Goal: Task Accomplishment & Management: Use online tool/utility

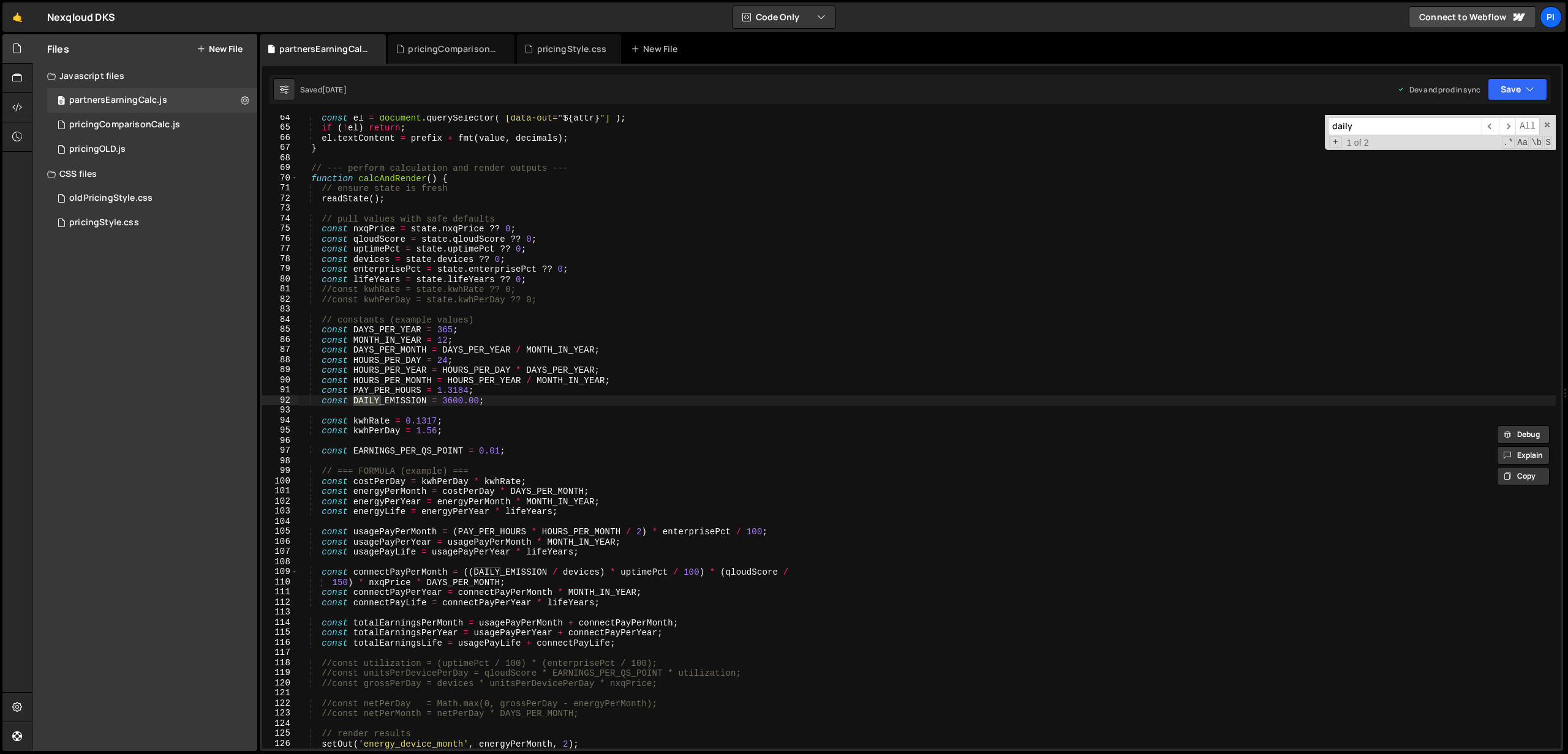
scroll to position [639, 0]
click at [111, 223] on div "pricingStyle.css" at bounding box center [104, 223] width 70 height 11
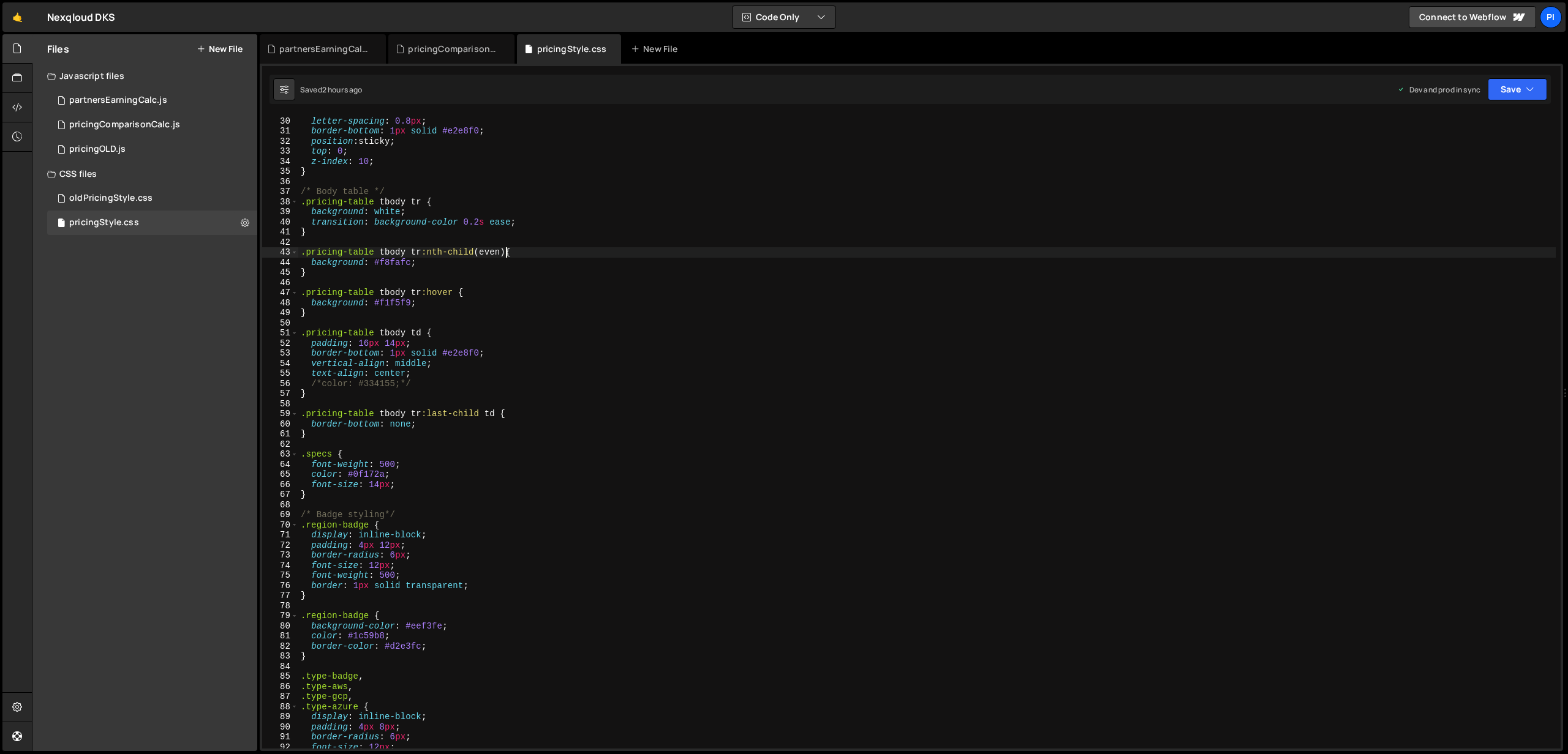
scroll to position [293, 0]
drag, startPoint x: 506, startPoint y: 252, endPoint x: 304, endPoint y: 252, distance: 202.0
click at [304, 252] on div "letter-spacing : 0.8 px ; border-bottom : 1 px solid #e2e8f0 ; position : stick…" at bounding box center [926, 442] width 1257 height 654
click at [301, 252] on div "letter-spacing : 0.8 px ; border-bottom : 1 px solid #e2e8f0 ; position : stick…" at bounding box center [926, 442] width 1257 height 654
drag, startPoint x: 301, startPoint y: 252, endPoint x: 507, endPoint y: 250, distance: 206.0
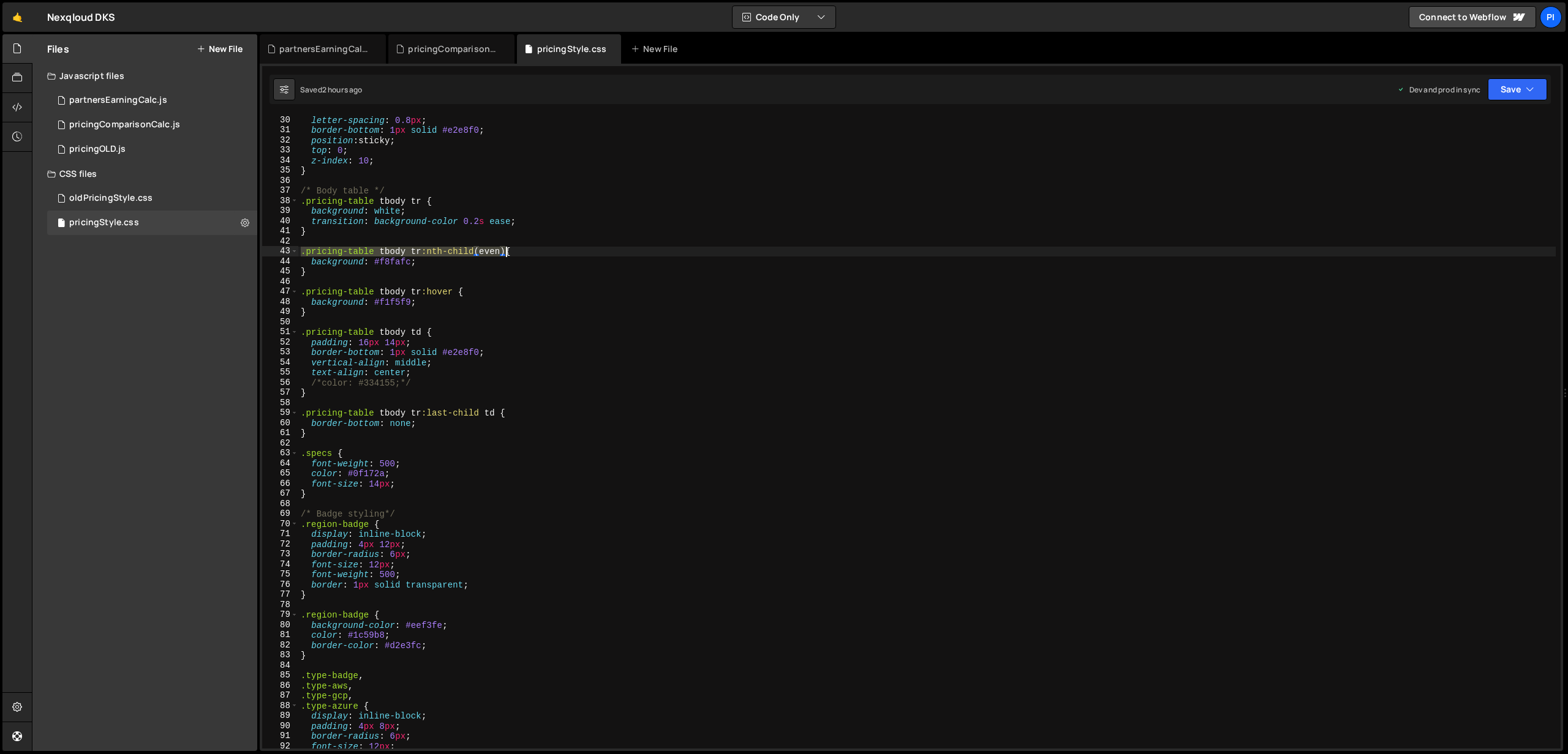
click at [507, 250] on div "letter-spacing : 0.8 px ; border-bottom : 1 px solid #e2e8f0 ; position : stick…" at bounding box center [926, 442] width 1257 height 654
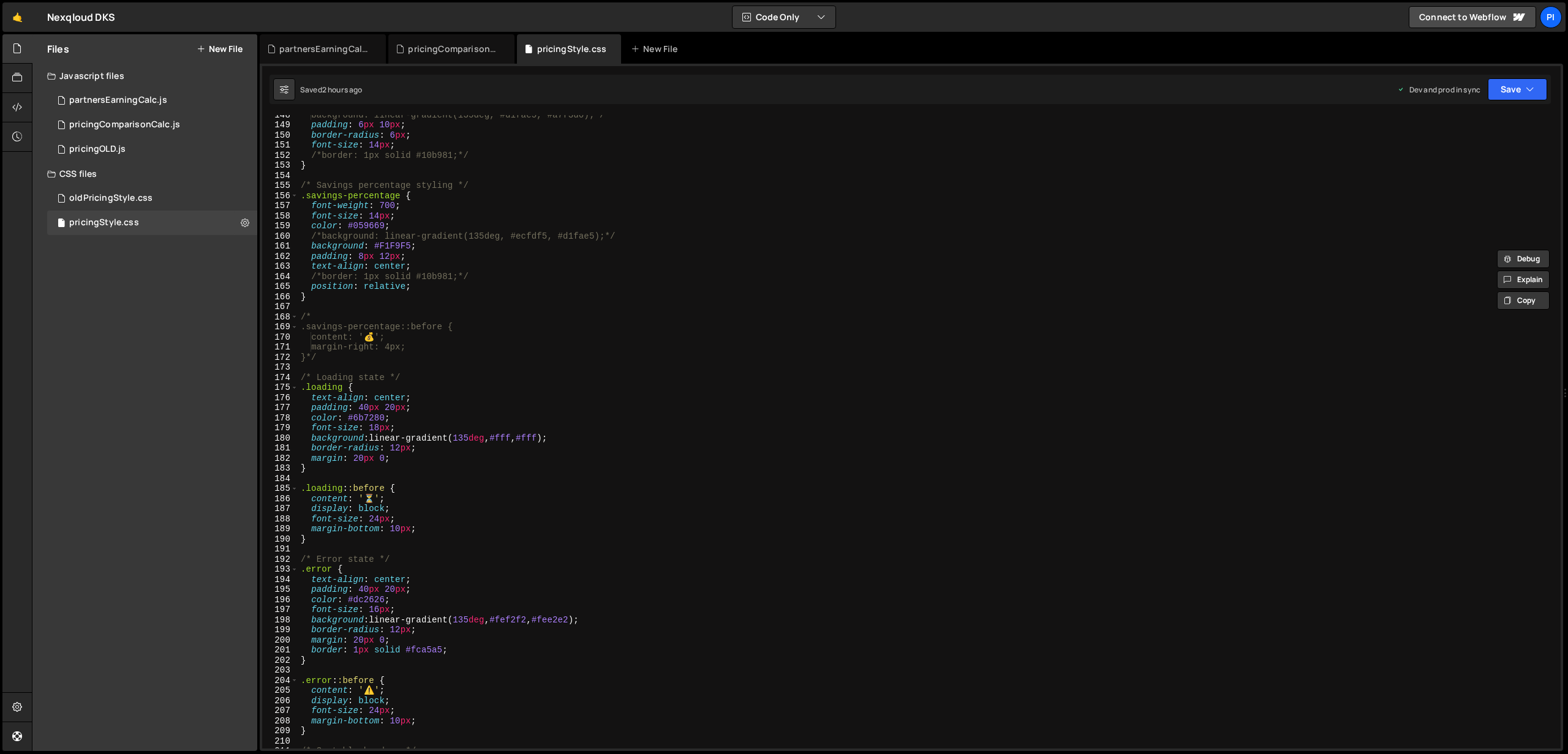
scroll to position [1490, 0]
click at [320, 297] on div "background: linear-gradient(135deg, #d1fae5, #a7f3d0);*/ padding : 6 px 10 px ;…" at bounding box center [926, 436] width 1257 height 654
type textarea "}"
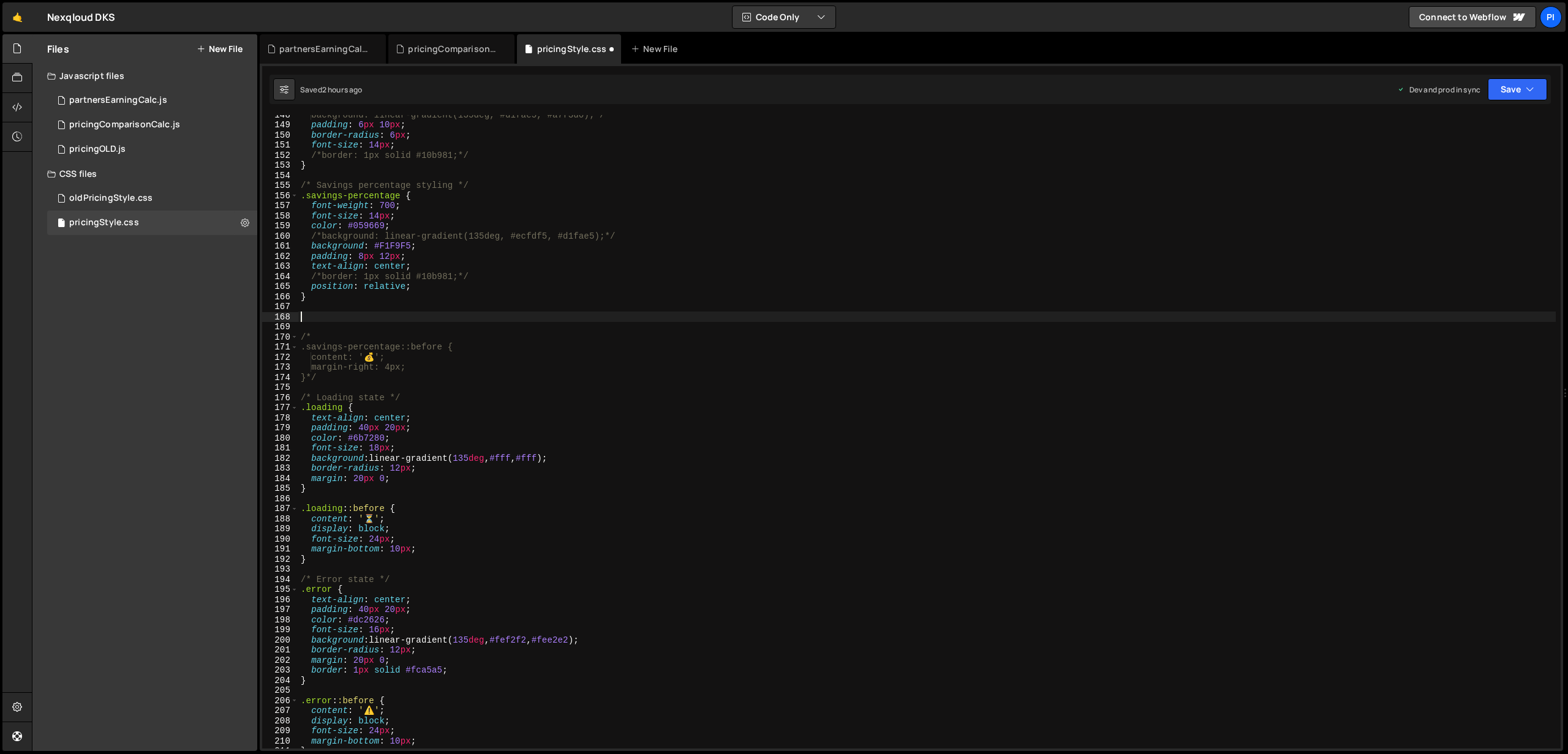
paste textarea ".pricing-table tbody tr:nth-child(even)"
drag, startPoint x: 302, startPoint y: 195, endPoint x: 437, endPoint y: 193, distance: 135.0
click at [437, 193] on div "background: linear-gradient(135deg, #d1fae5, #a7f3d0);*/ padding : 6 px 10 px ;…" at bounding box center [926, 436] width 1257 height 654
click at [552, 318] on div "background: linear-gradient(135deg, #d1fae5, #a7f3d0);*/ padding : 6 px 10 px ;…" at bounding box center [926, 436] width 1257 height 654
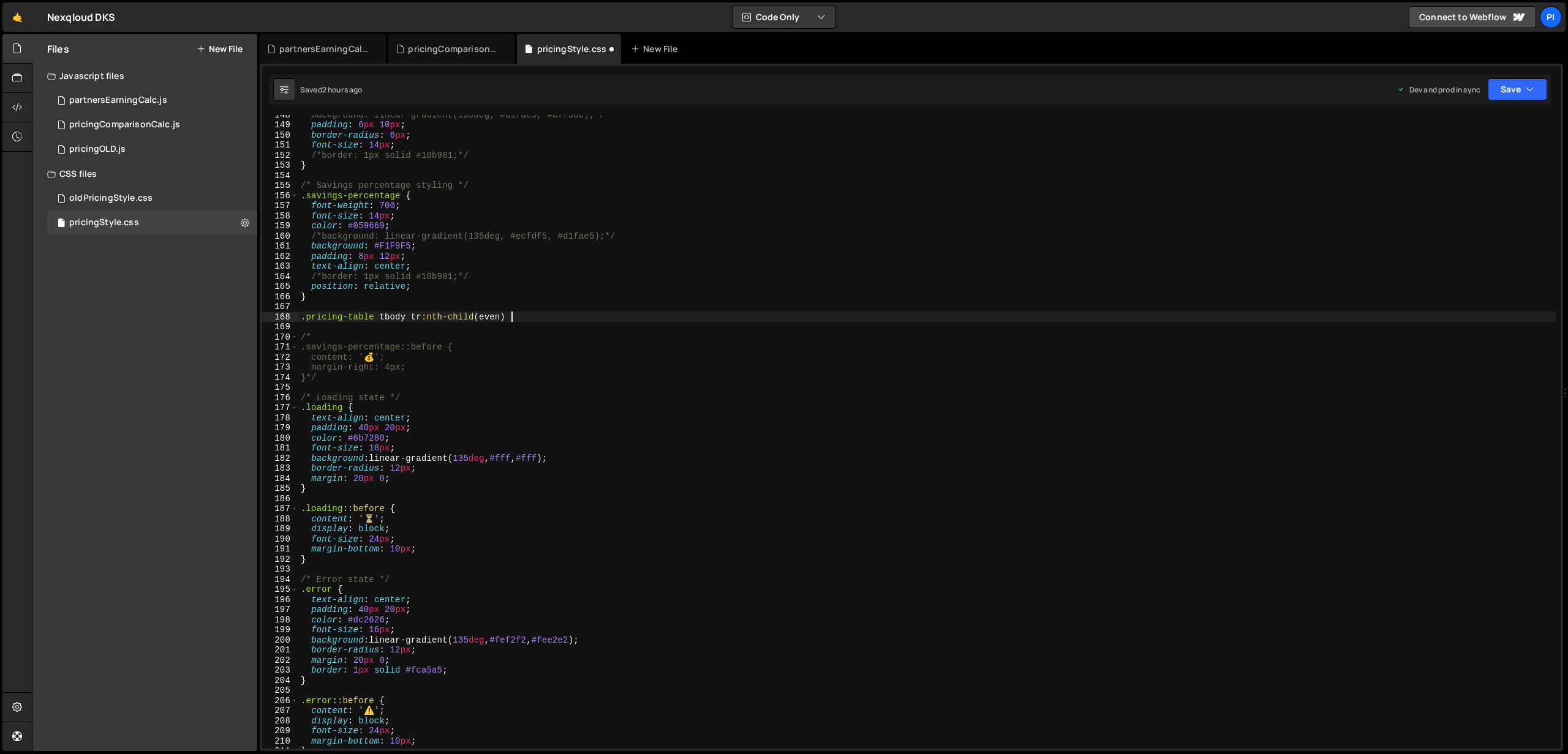
paste textarea ".savings-percentage {"
type textarea ".pricing-table tbody tr:nth-child(even) .savings-percentage {}"
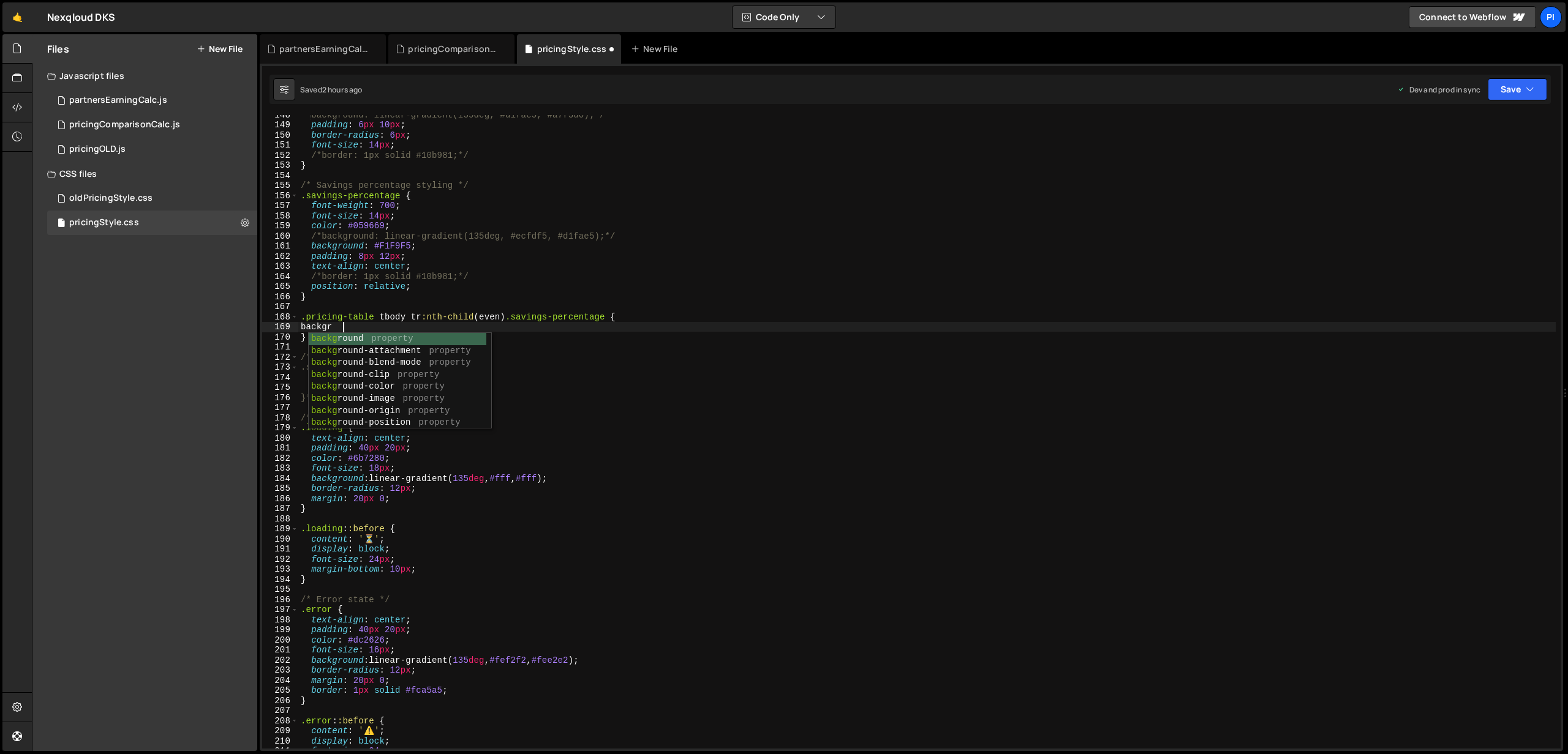
scroll to position [0, 2]
paste textarea "EAF2EF"
click at [375, 325] on div "background: linear-gradient(135deg, #d1fae5, #a7f3d0);*/ padding : 6 px 10 px ;…" at bounding box center [926, 436] width 1257 height 654
type textarea "background: #EAF2EF;"
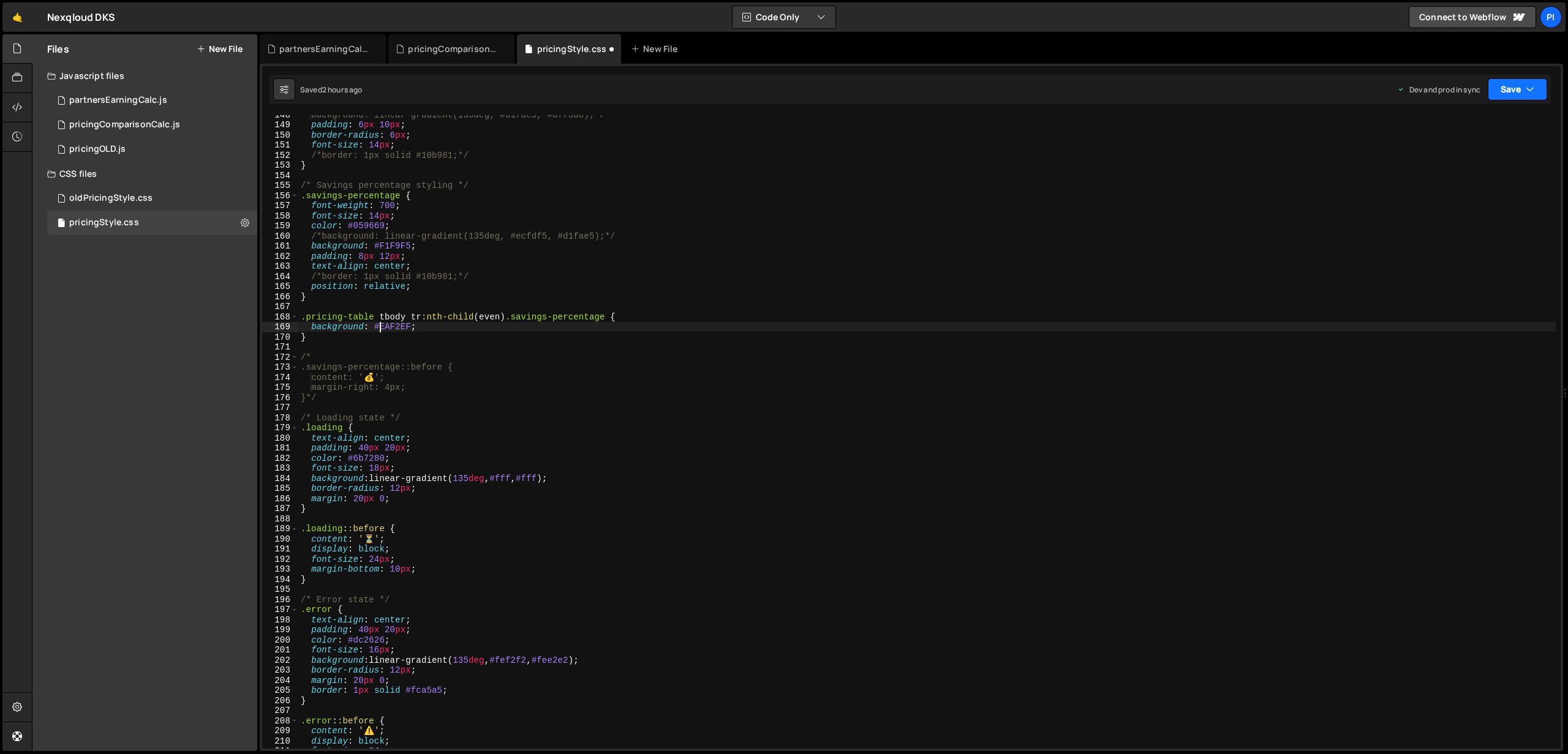
click at [1488, 90] on button "Save" at bounding box center [1517, 90] width 59 height 22
drag, startPoint x: 1450, startPoint y: 174, endPoint x: 1431, endPoint y: 171, distance: 19.2
click at [1450, 174] on div "2 hours ago" at bounding box center [1454, 172] width 41 height 10
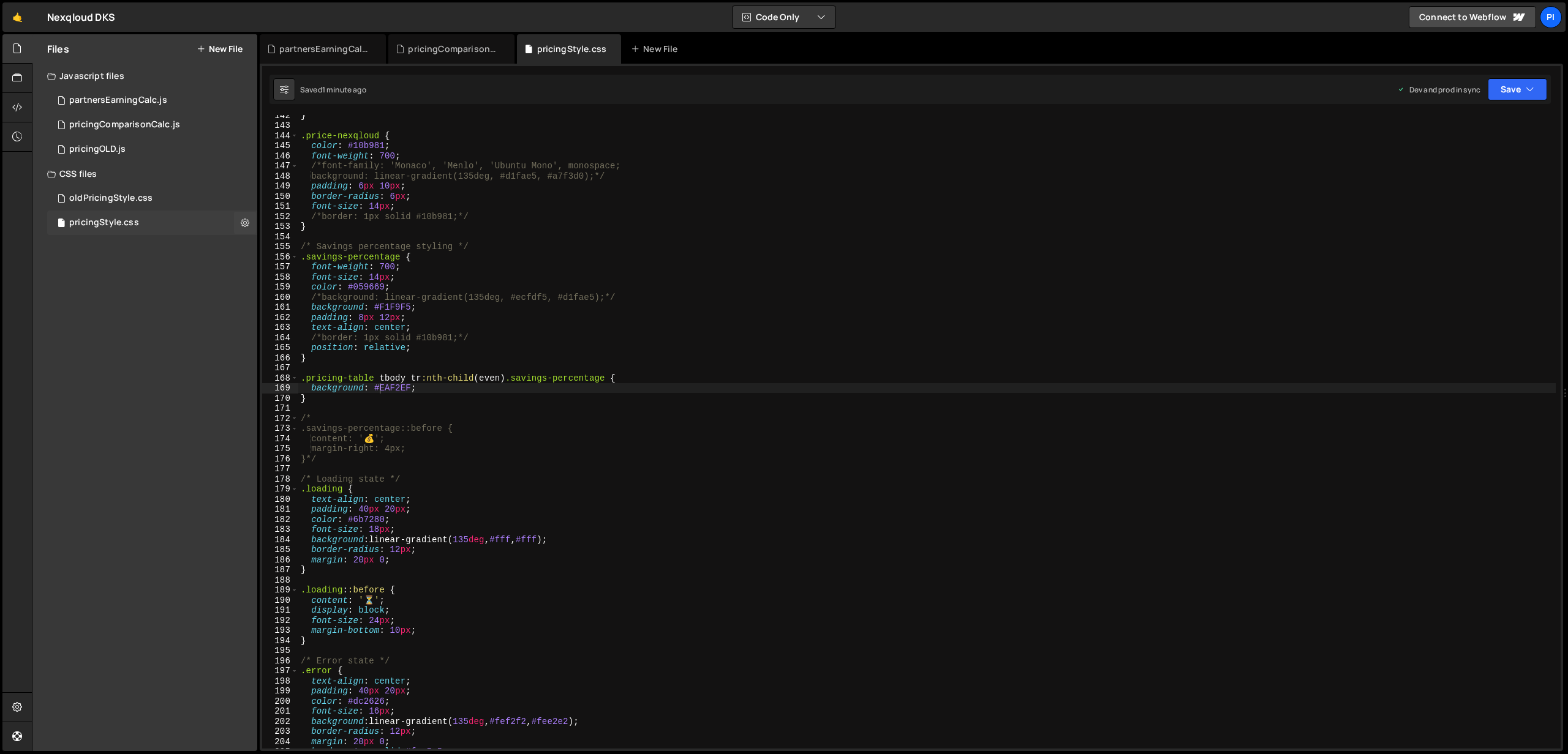
scroll to position [1417, 0]
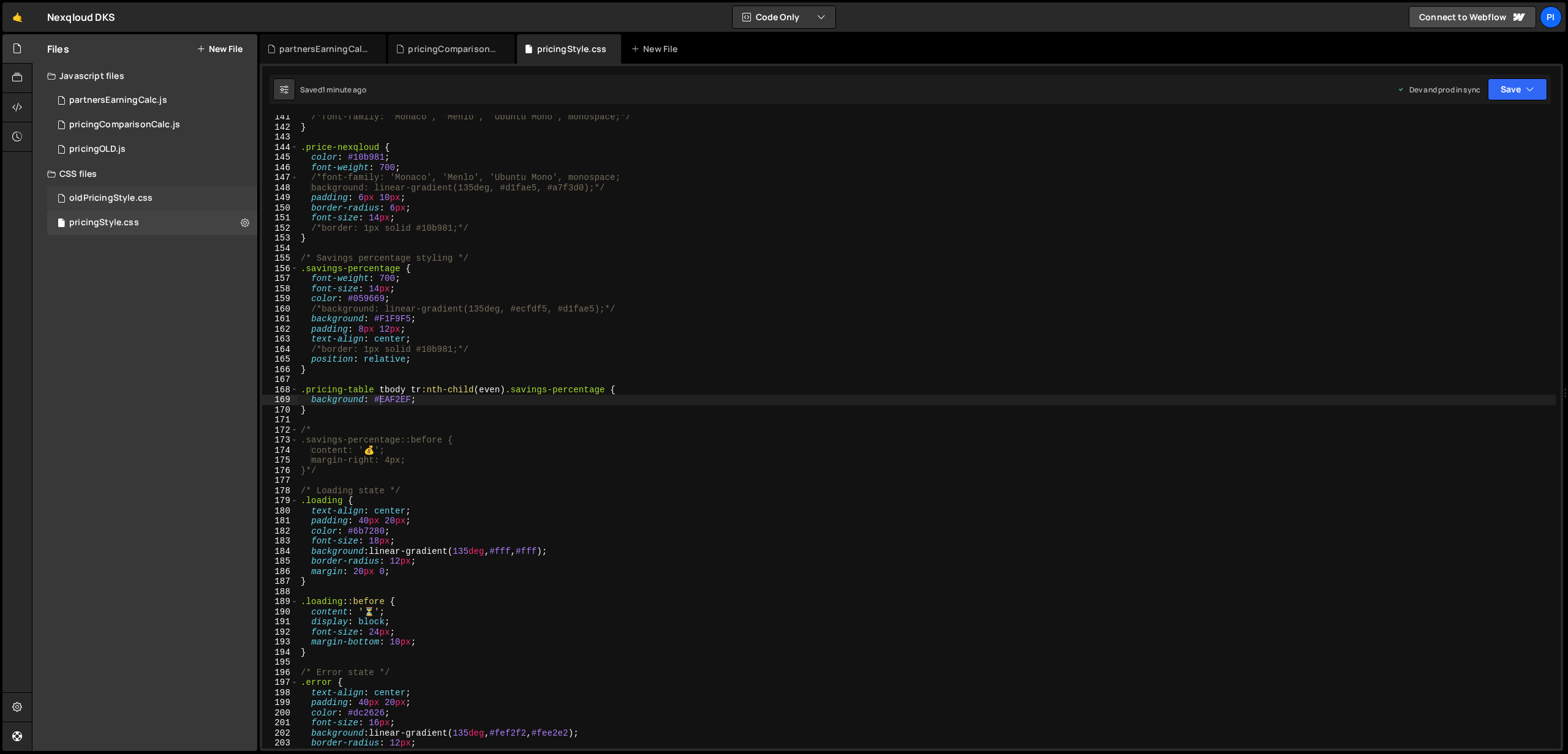
click at [143, 196] on div "oldPricingStyle.css" at bounding box center [111, 199] width 83 height 11
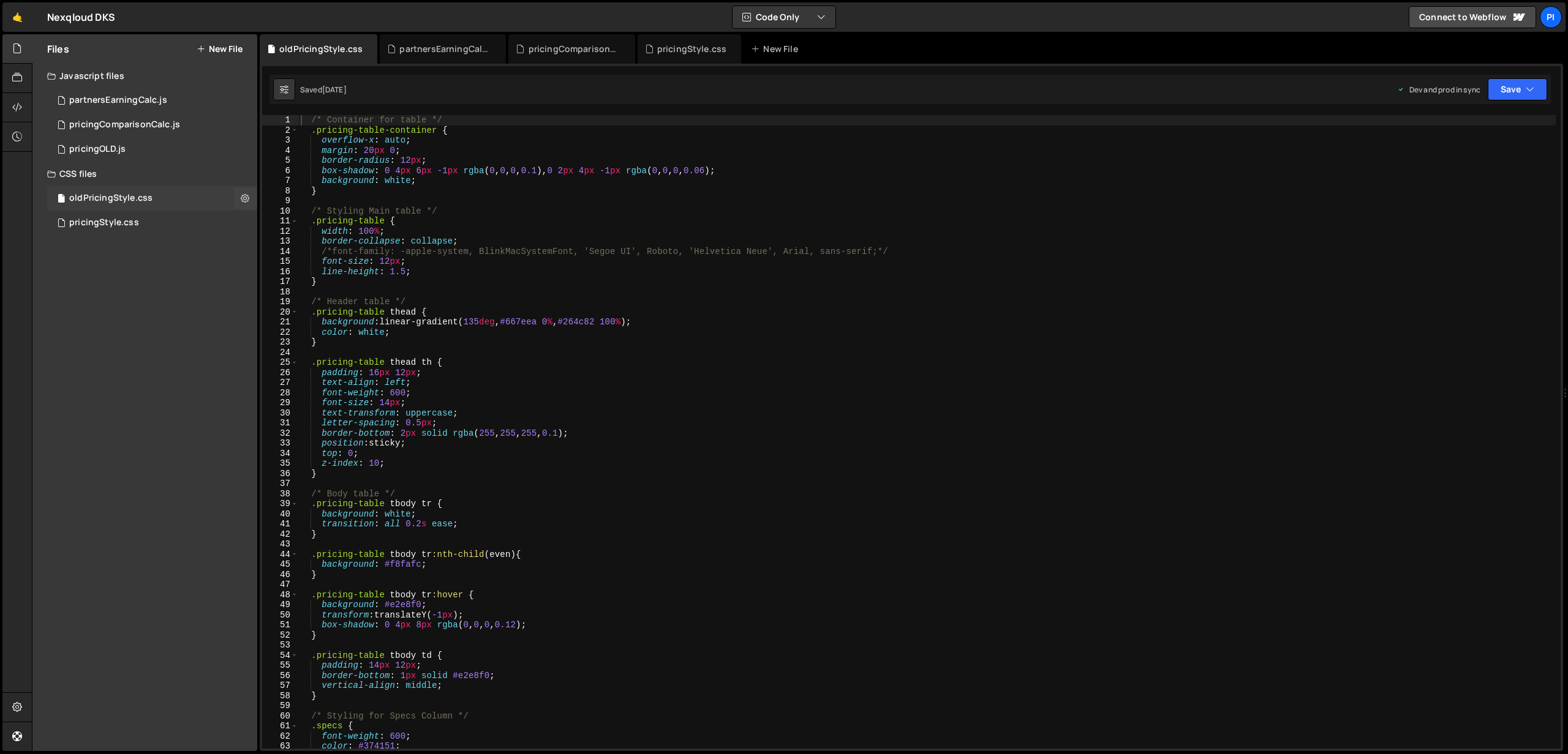
scroll to position [0, 0]
click at [174, 121] on div "pricingComparisonCalc.js" at bounding box center [125, 125] width 111 height 11
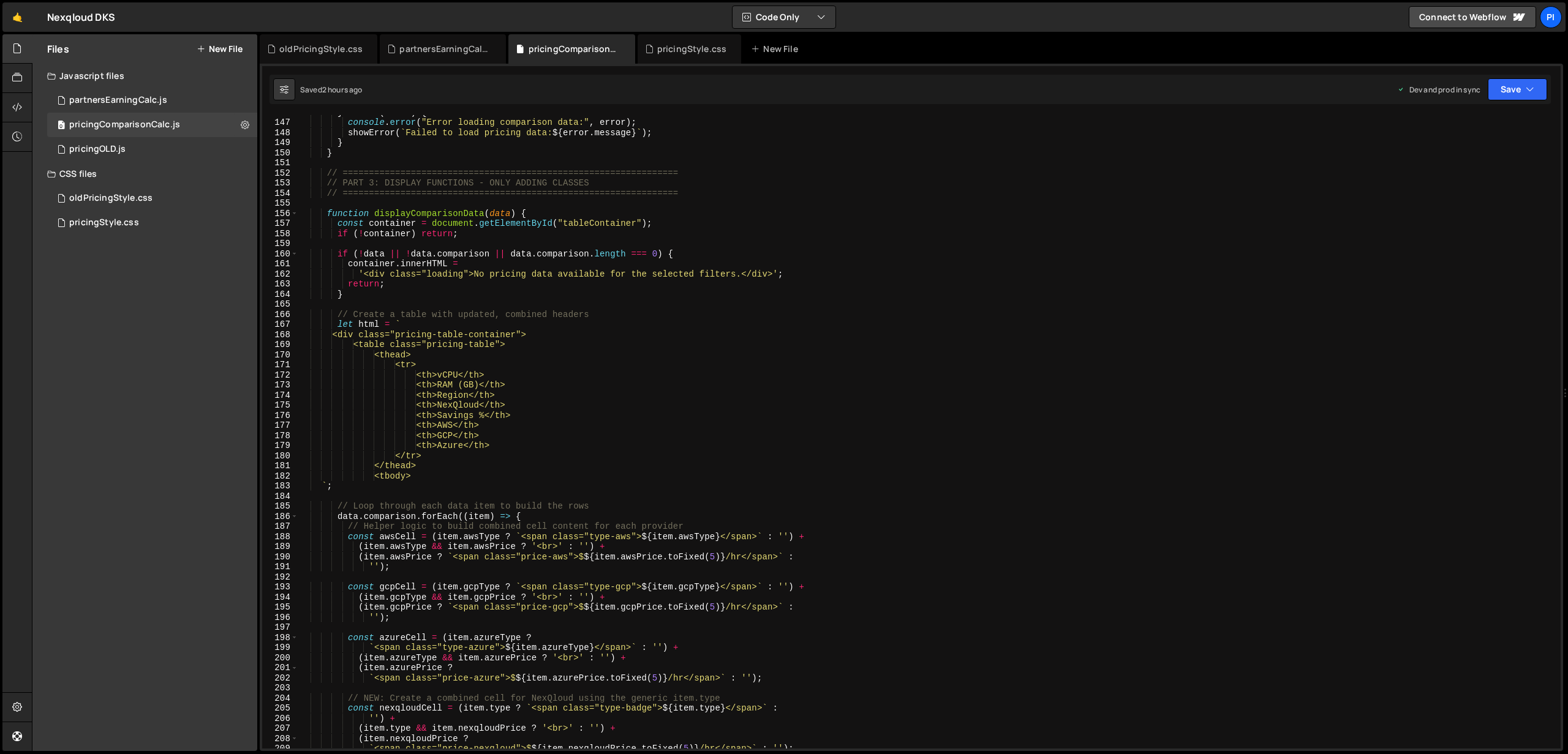
scroll to position [1472, 0]
click at [446, 390] on div "} catch ( error ) { console . error ( "Error loading comparison data:" , error …" at bounding box center [926, 434] width 1257 height 654
paste textarea "</svg"
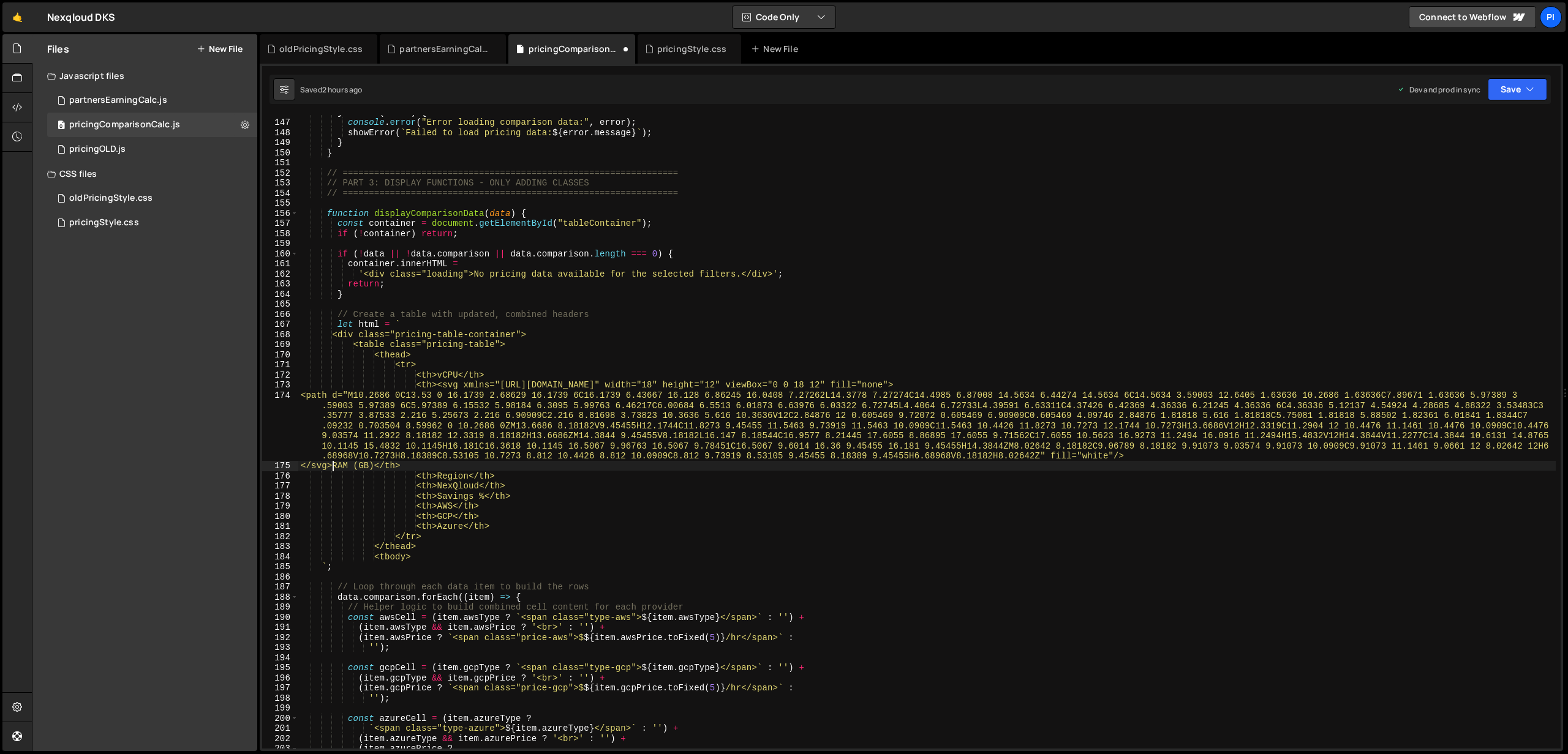
scroll to position [0, 6]
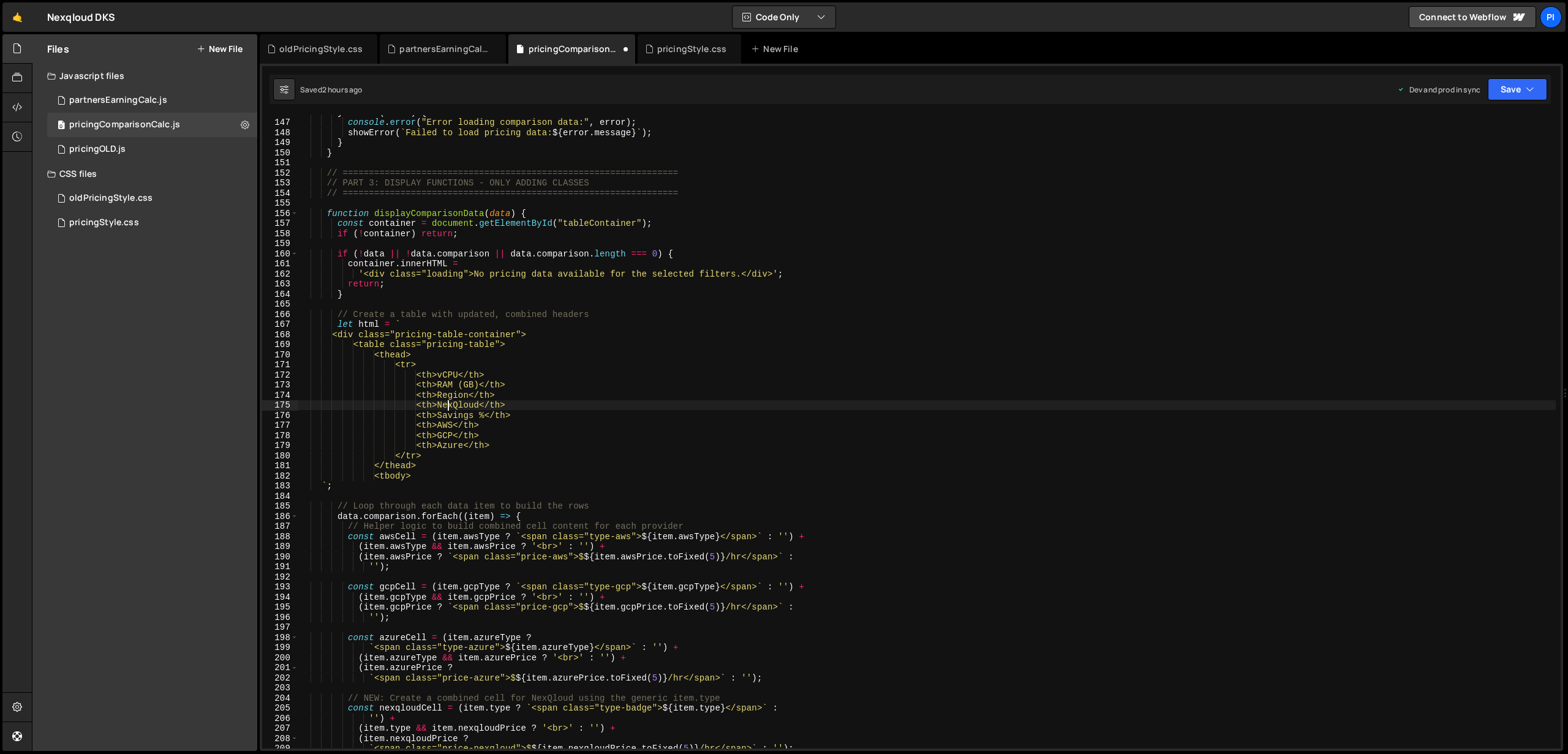
click at [449, 401] on div "} catch ( error ) { console . error ( "Error loading comparison data:" , error …" at bounding box center [926, 434] width 1257 height 654
paste textarea "</svg"
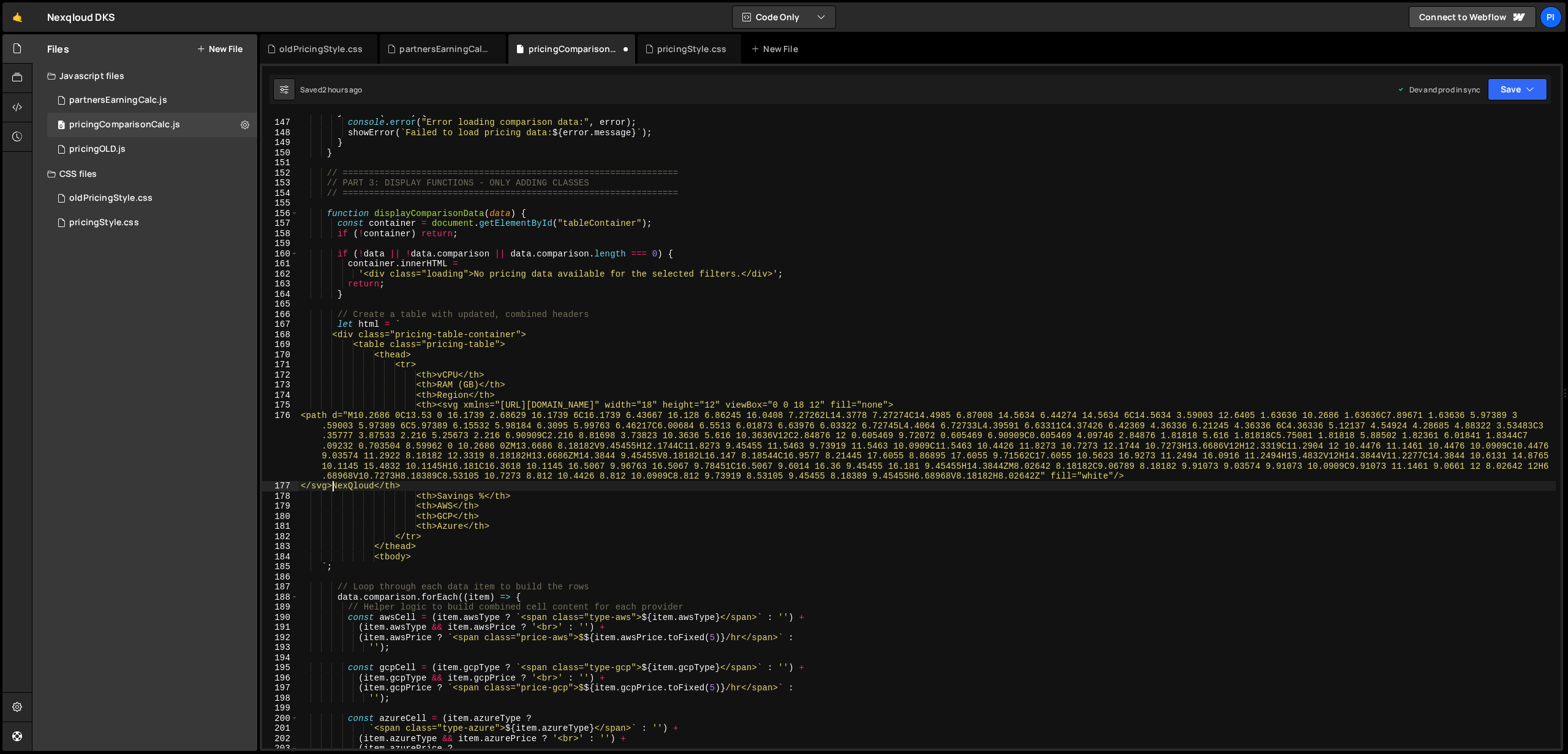
scroll to position [0, 3]
click at [450, 405] on div "} catch ( error ) { console . error ( "Error loading comparison data:" , error …" at bounding box center [926, 434] width 1257 height 654
click at [1526, 90] on icon "button" at bounding box center [1530, 90] width 8 height 13
click at [1469, 155] on div "Save to Production S" at bounding box center [1476, 159] width 127 height 13
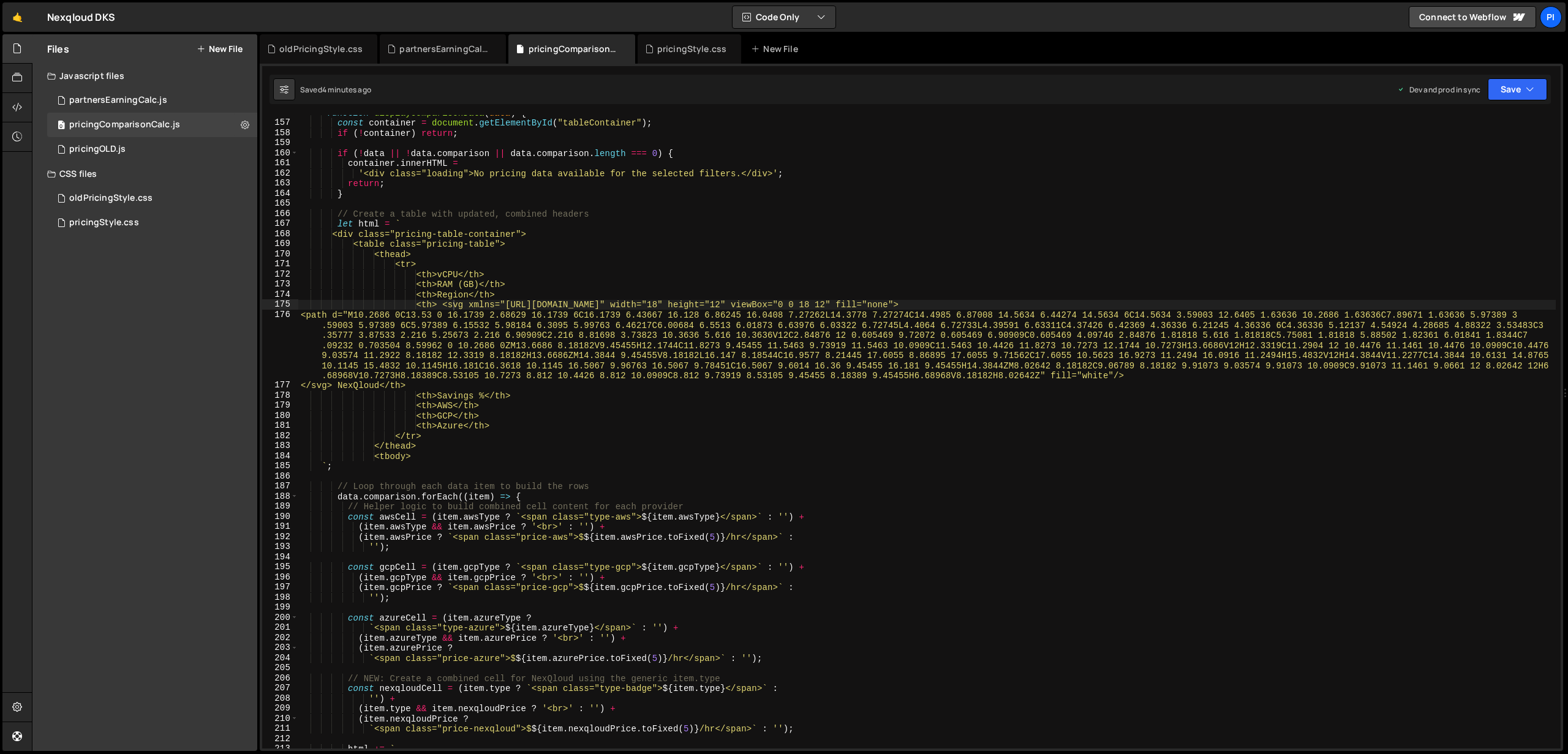
scroll to position [1580, 0]
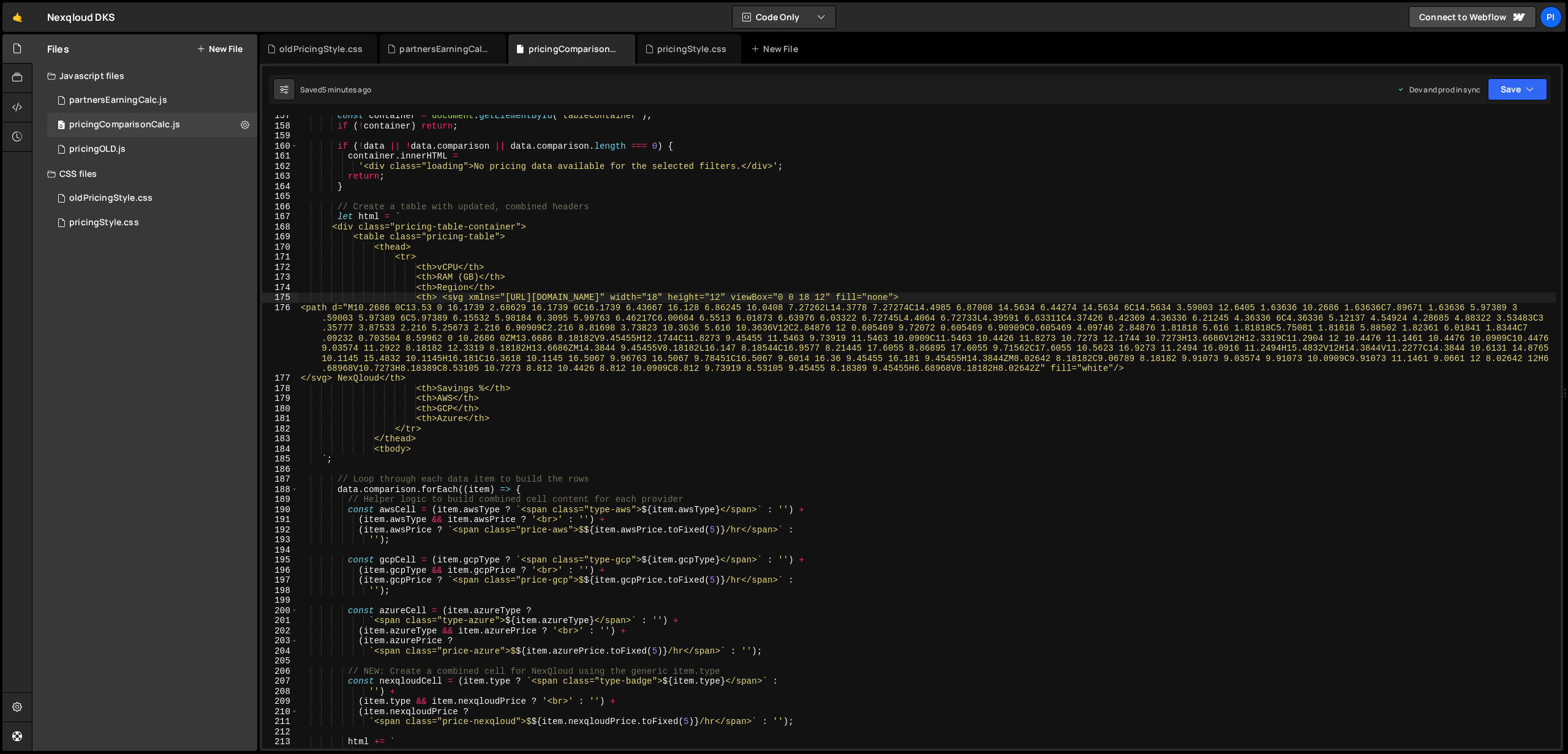
click at [449, 398] on div "const container = document . getElementById ( "tableContainer" ) ; if ( ! conta…" at bounding box center [926, 437] width 1257 height 654
paste textarea "</svg"
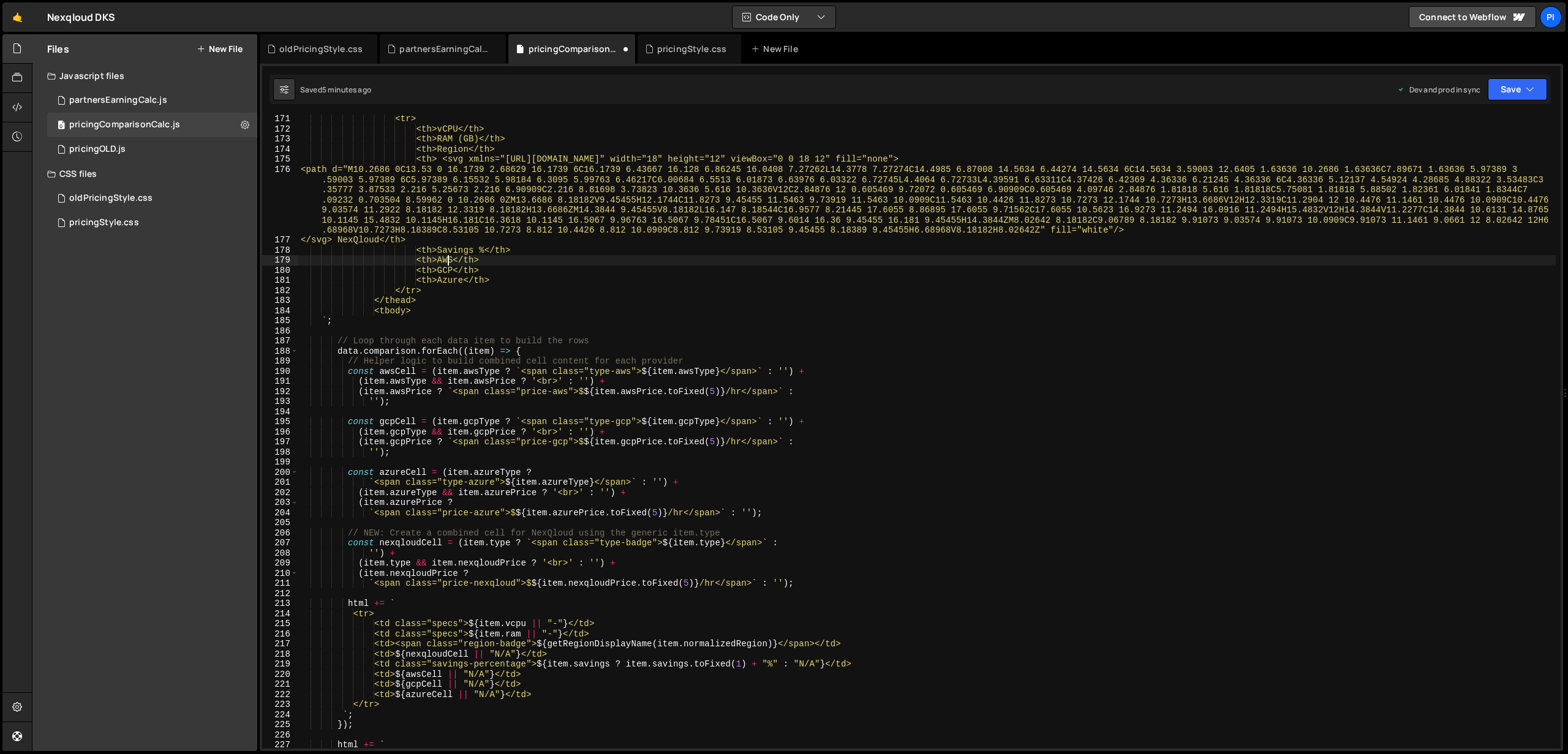
scroll to position [1719, 0]
click at [754, 279] on div "<tr> <th>vCPU</th> <th>RAM (GB)</th> <th>Region</th> <th> <svg xmlns="[URL][DOM…" at bounding box center [926, 439] width 1257 height 654
click at [631, 241] on div "<tr> <th>vCPU</th> <th>RAM (GB)</th> <th>Region</th> <th> <svg xmlns="[URL][DOM…" at bounding box center [926, 439] width 1257 height 654
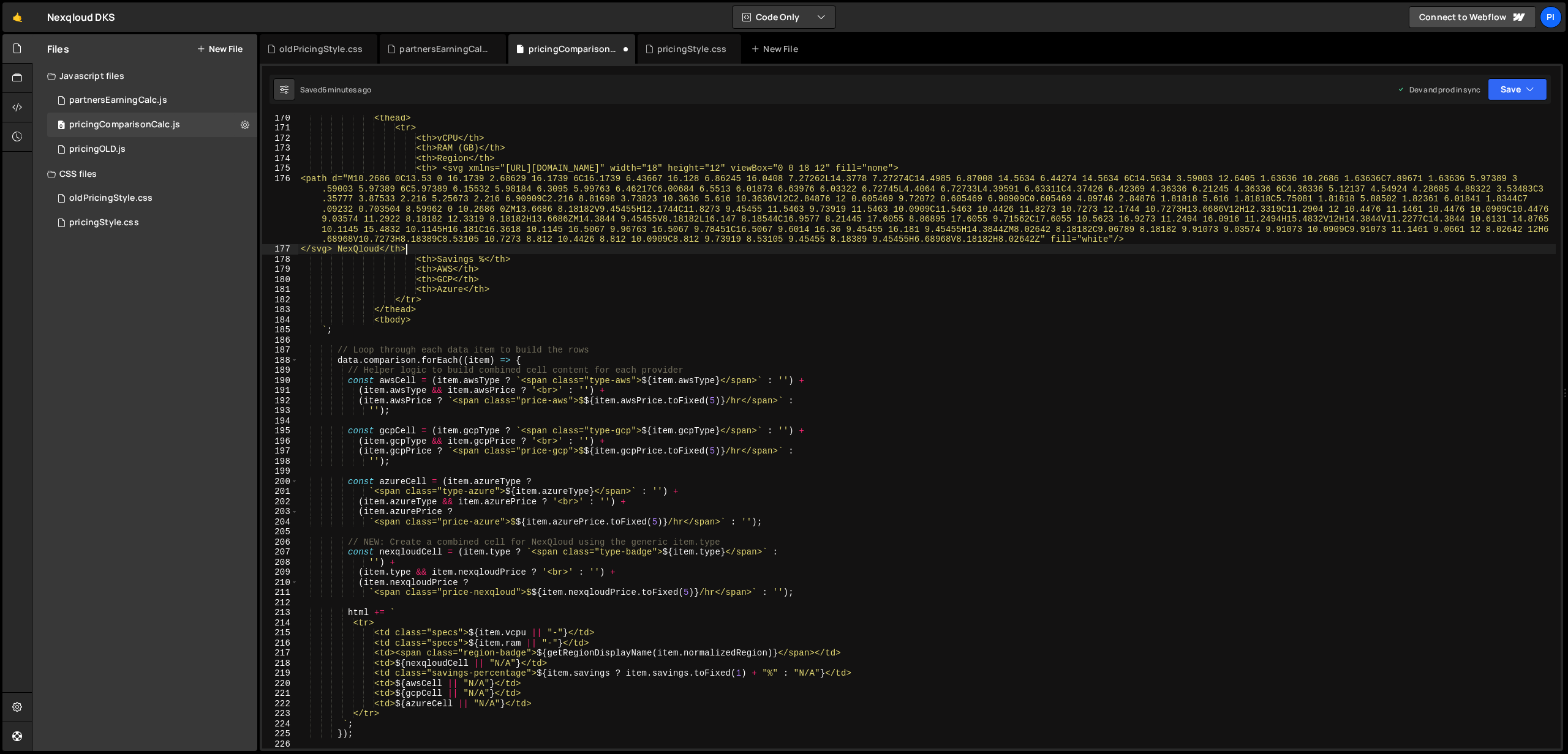
scroll to position [1709, 0]
click at [442, 264] on div "<thead> <tr> <th>vCPU</th> <th>RAM (GB)</th> <th>Region</th> <th> <svg xmlns="[…" at bounding box center [926, 439] width 1257 height 654
click at [448, 257] on div "<thead> <tr> <th>vCPU</th> <th>RAM (GB)</th> <th>Region</th> <th> <svg xmlns="[…" at bounding box center [926, 439] width 1257 height 654
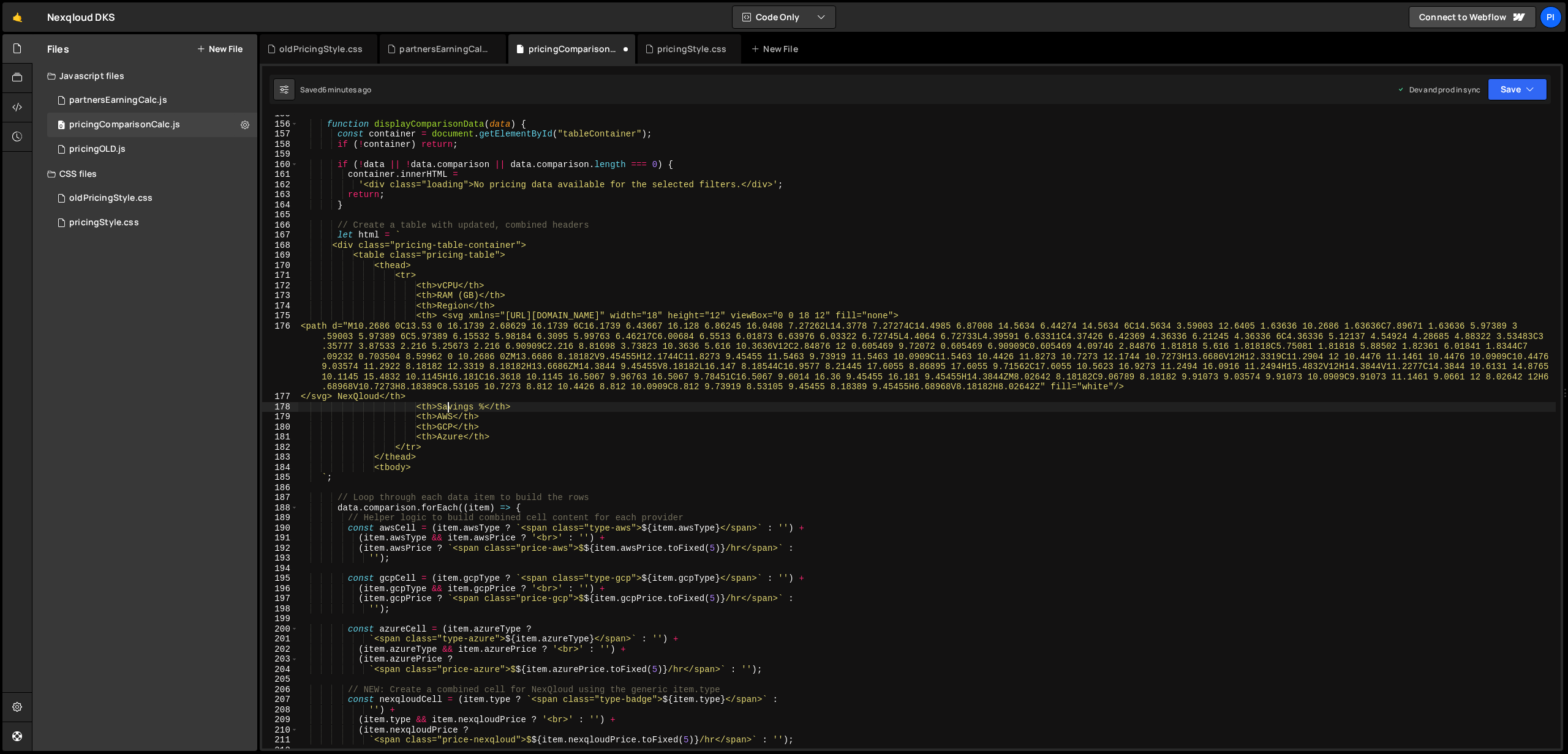
scroll to position [1562, 0]
click at [631, 414] on div "function displayComparisonData ( data ) { const container = document . getEleme…" at bounding box center [926, 436] width 1257 height 654
click at [454, 316] on div "function displayComparisonData ( data ) { const container = document . getEleme…" at bounding box center [926, 436] width 1257 height 654
click at [523, 395] on div "function displayComparisonData ( data ) { const container = document . getEleme…" at bounding box center [926, 436] width 1257 height 654
type textarea "</svg> NexQloud</th>"
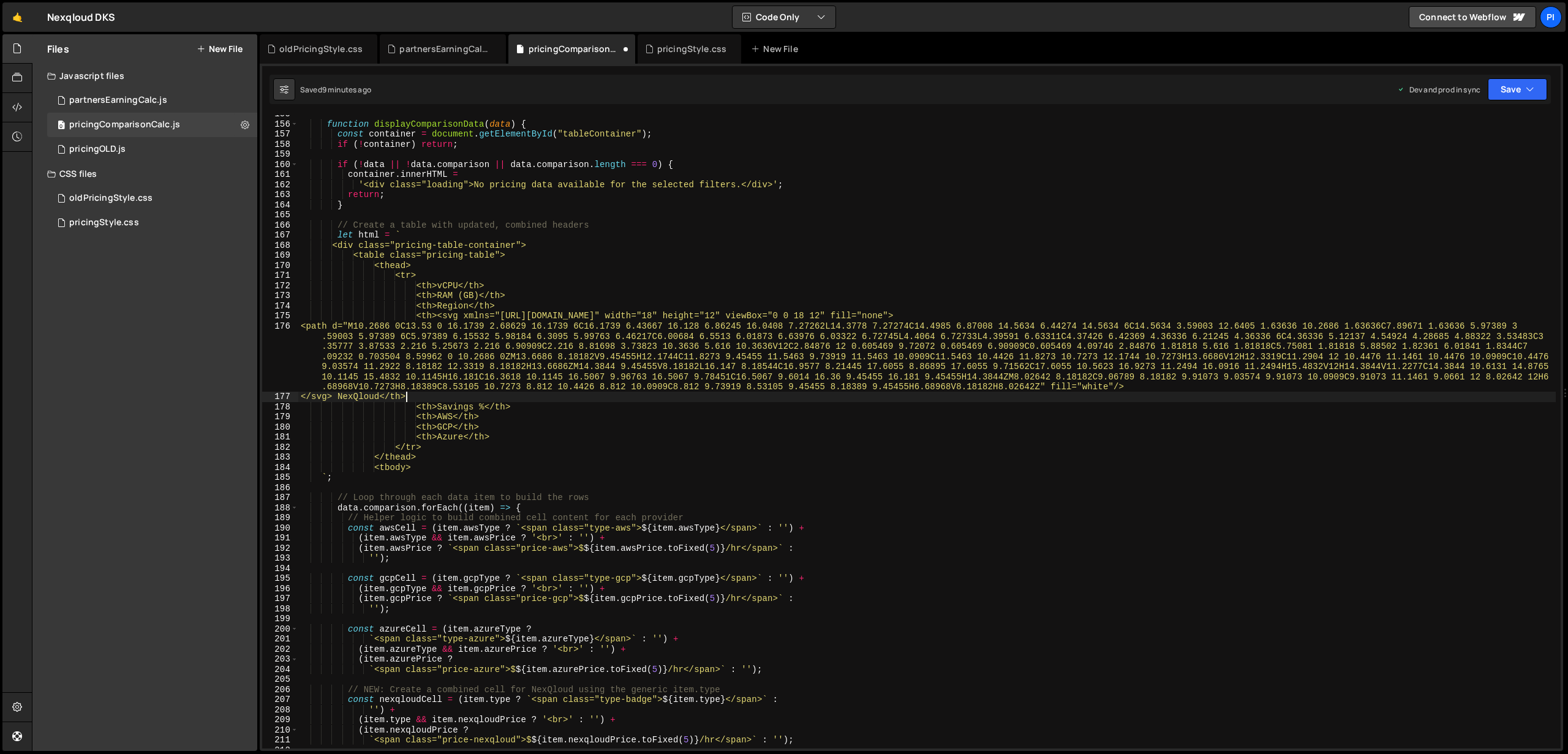
click at [383, 397] on div "function displayComparisonData ( data ) { const container = document . getEleme…" at bounding box center [926, 436] width 1257 height 654
click at [435, 392] on div "function displayComparisonData ( data ) { const container = document . getEleme…" at bounding box center [926, 436] width 1257 height 654
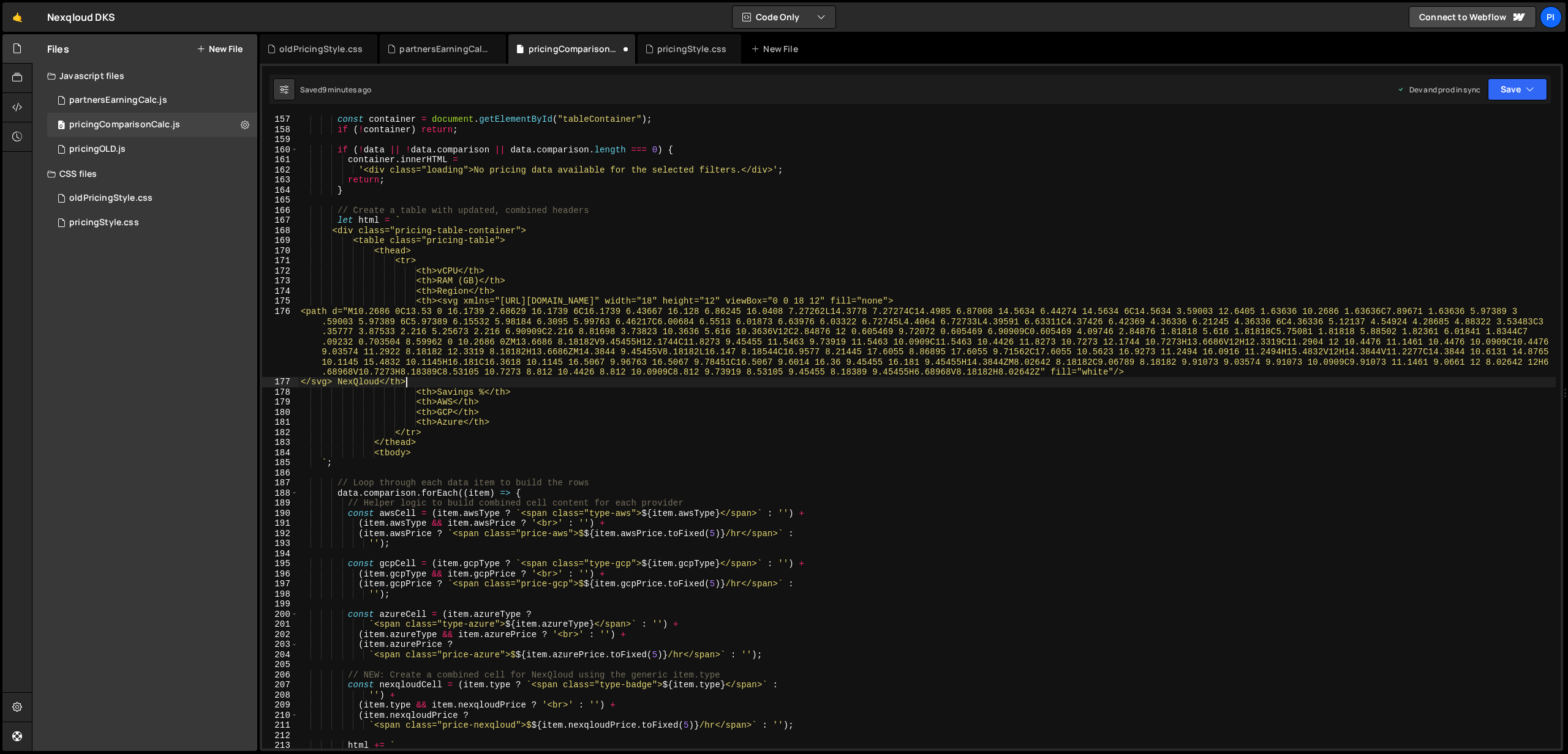
scroll to position [1560, 0]
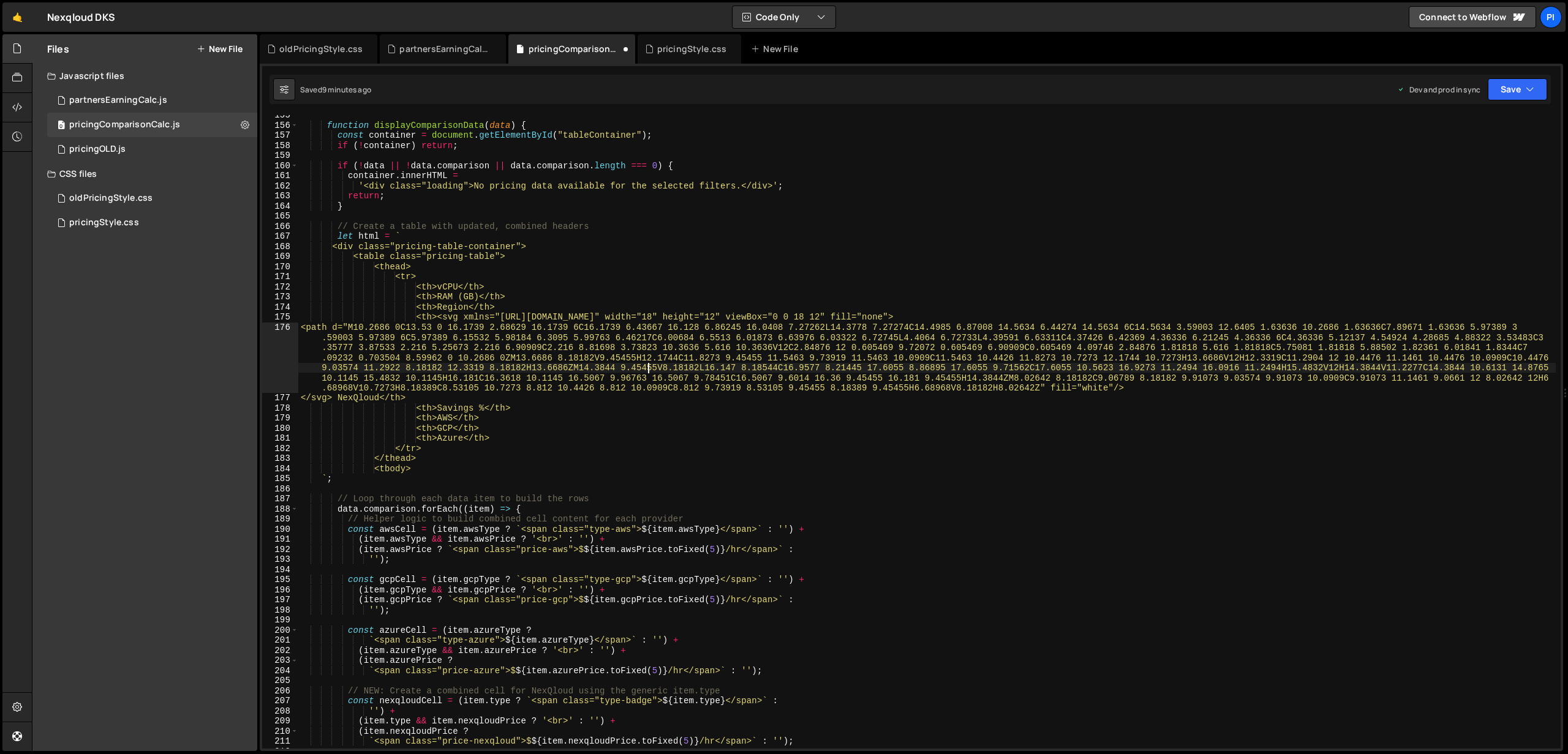
click at [647, 365] on div "function displayComparisonData ( data ) { const container = document . getEleme…" at bounding box center [926, 437] width 1257 height 654
click at [485, 395] on div "function displayComparisonData ( data ) { const container = document . getEleme…" at bounding box center [926, 437] width 1257 height 654
click at [585, 395] on div "function displayComparisonData ( data ) { const container = document . getEleme…" at bounding box center [926, 437] width 1257 height 654
click at [551, 410] on div "function displayComparisonData ( data ) { const container = document . getEleme…" at bounding box center [926, 437] width 1257 height 654
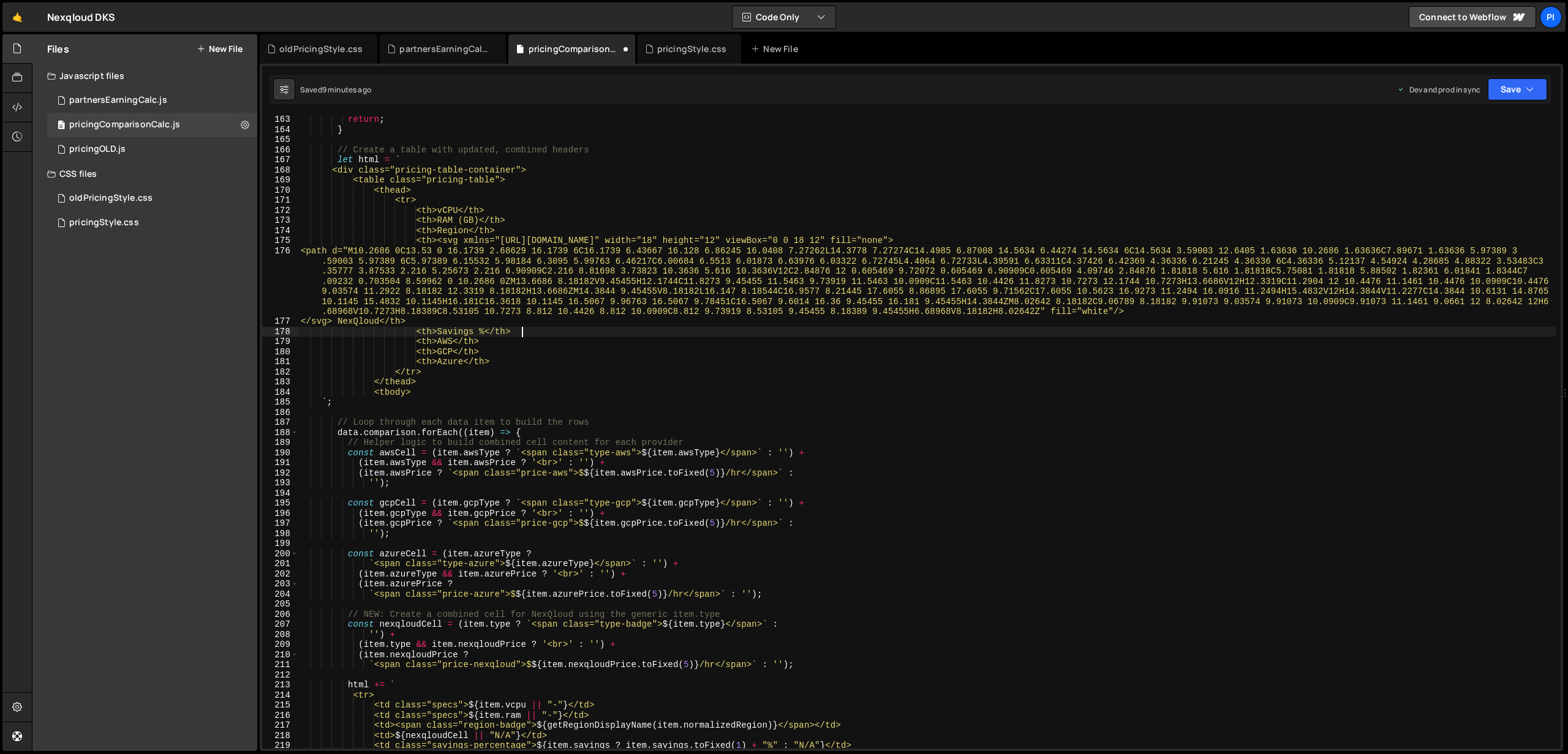
scroll to position [1629, 0]
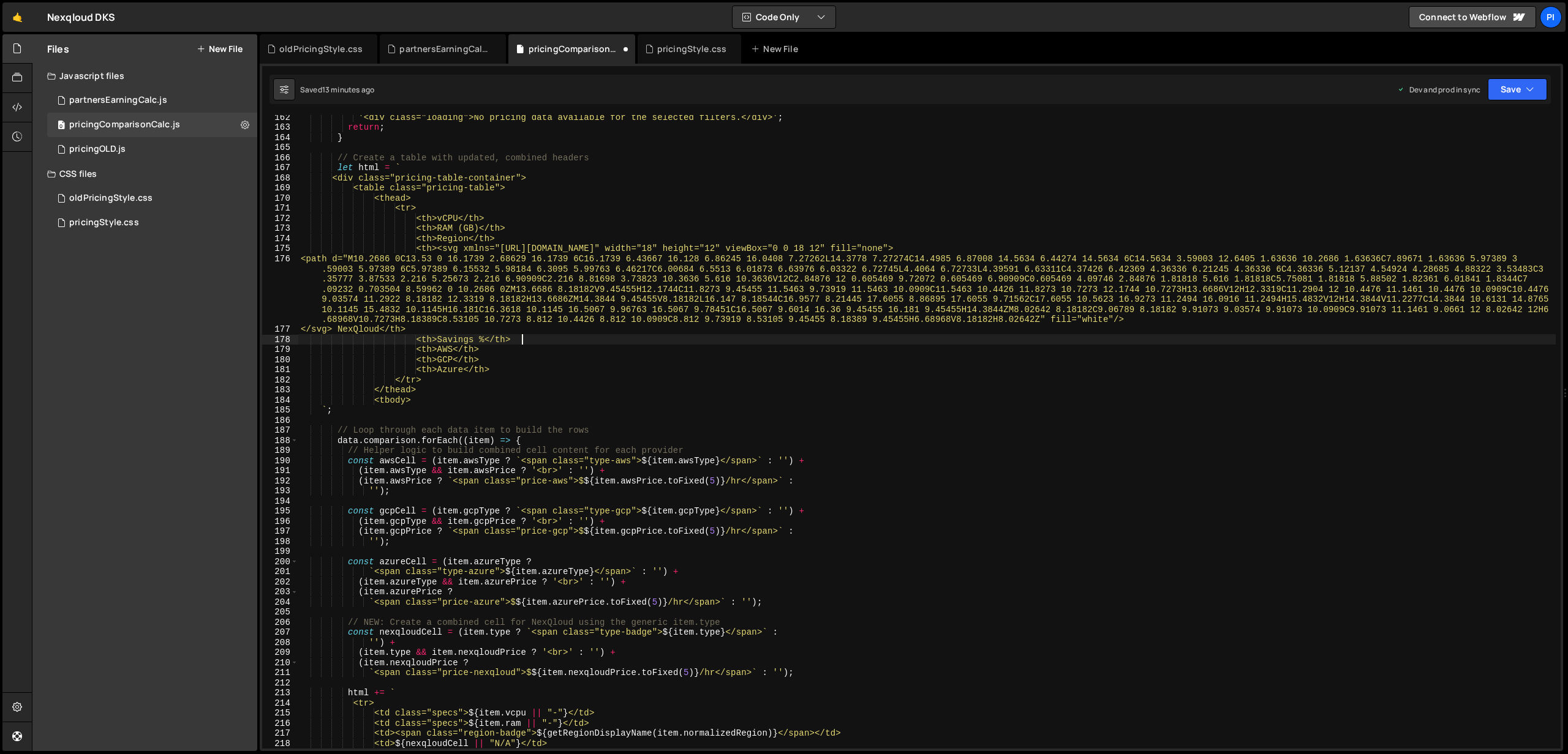
click at [450, 350] on div "'<div class="loading">No pricing data available for the selected filters.</div>…" at bounding box center [926, 439] width 1257 height 654
paste textarea "</svg"
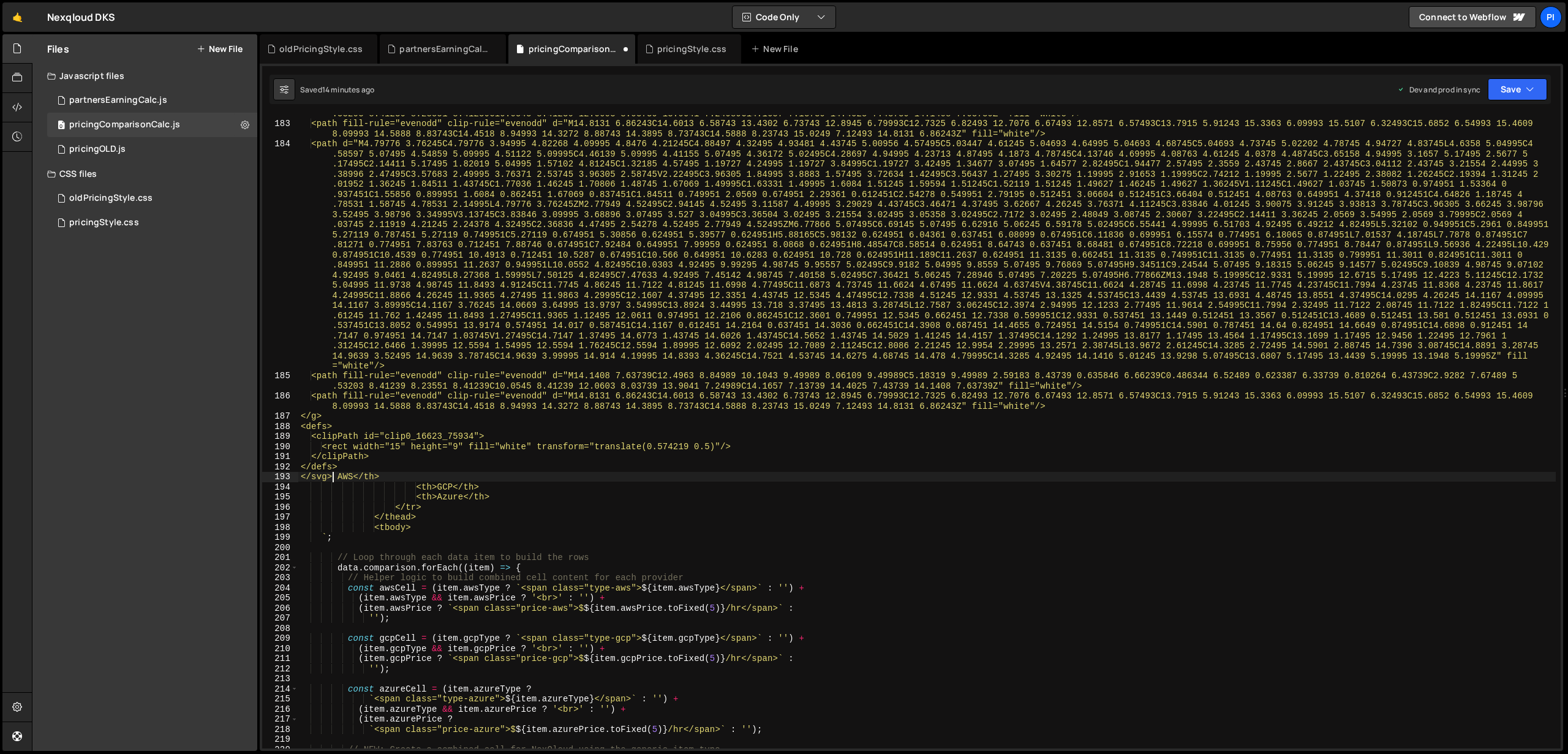
scroll to position [2128, 0]
click at [447, 487] on div "<path fill-rule="evenodd" clip-rule="evenodd" d="M14.1408 7.63739C12.4963 8.849…" at bounding box center [926, 430] width 1257 height 664
paste textarea "</svg"
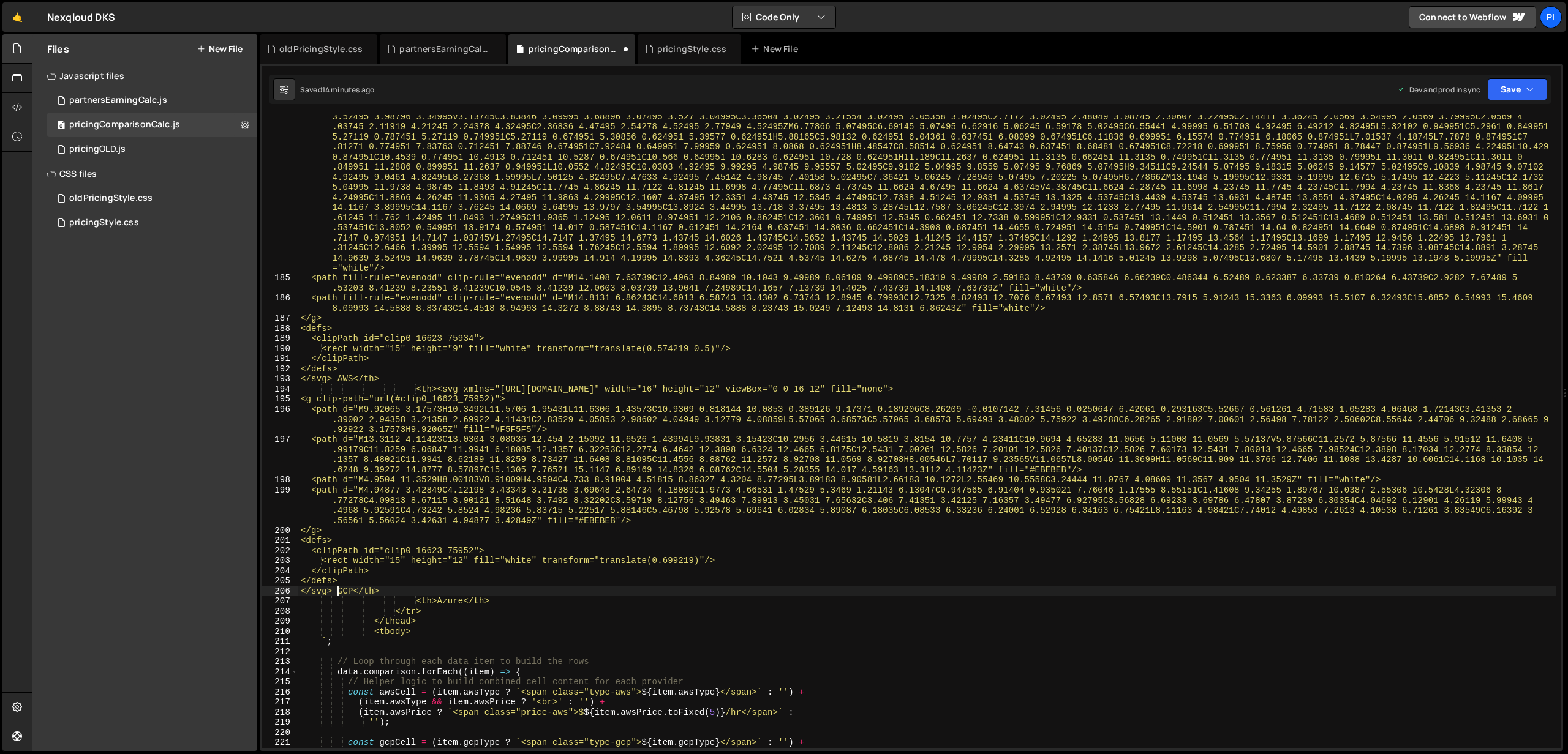
scroll to position [2226, 0]
click at [447, 602] on div "<path d="M4.79776 3.76245C4.79776 3.94995 4.82268 4.09995 4.8476 4.21245C4.8849…" at bounding box center [926, 478] width 1257 height 876
paste textarea "</svg"
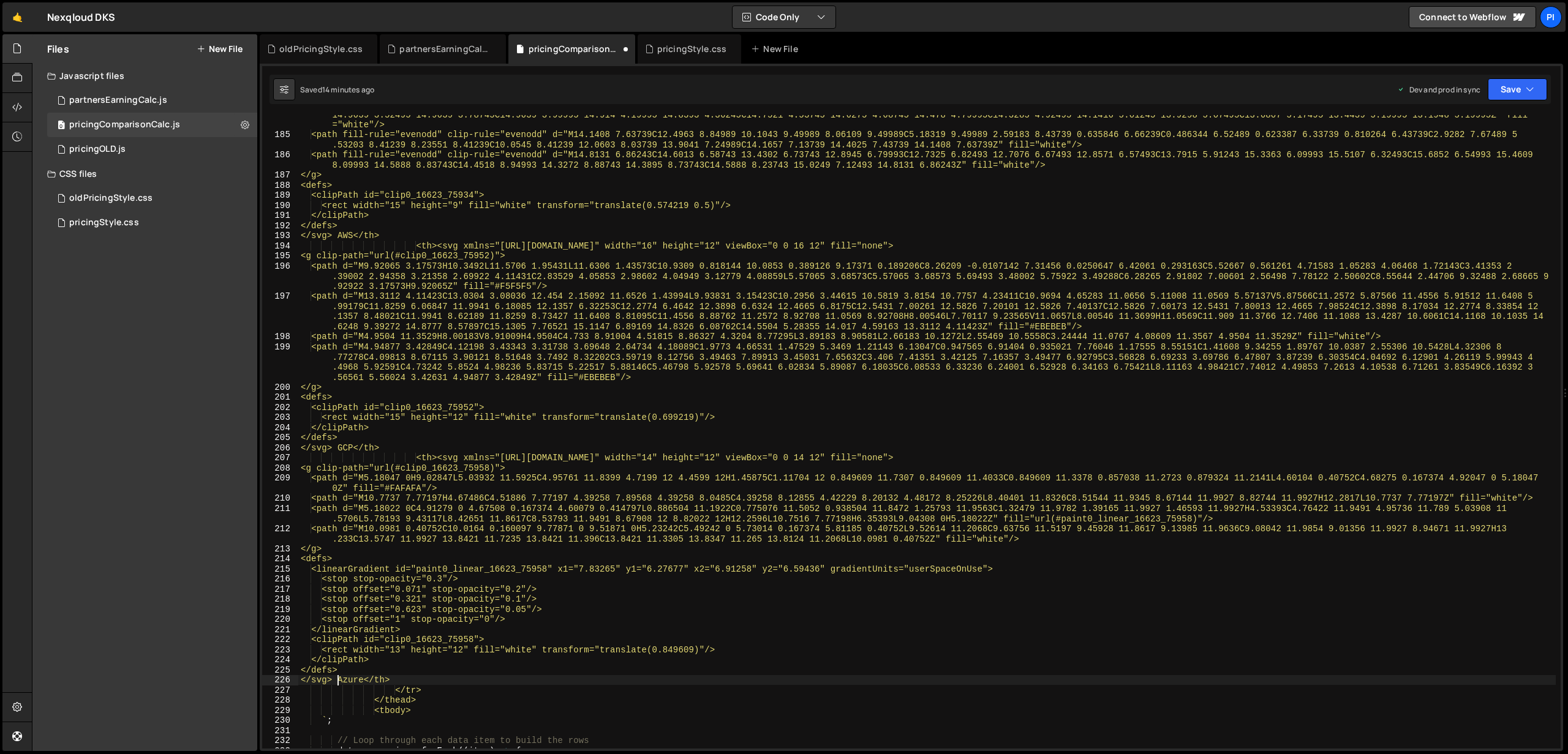
scroll to position [2377, 0]
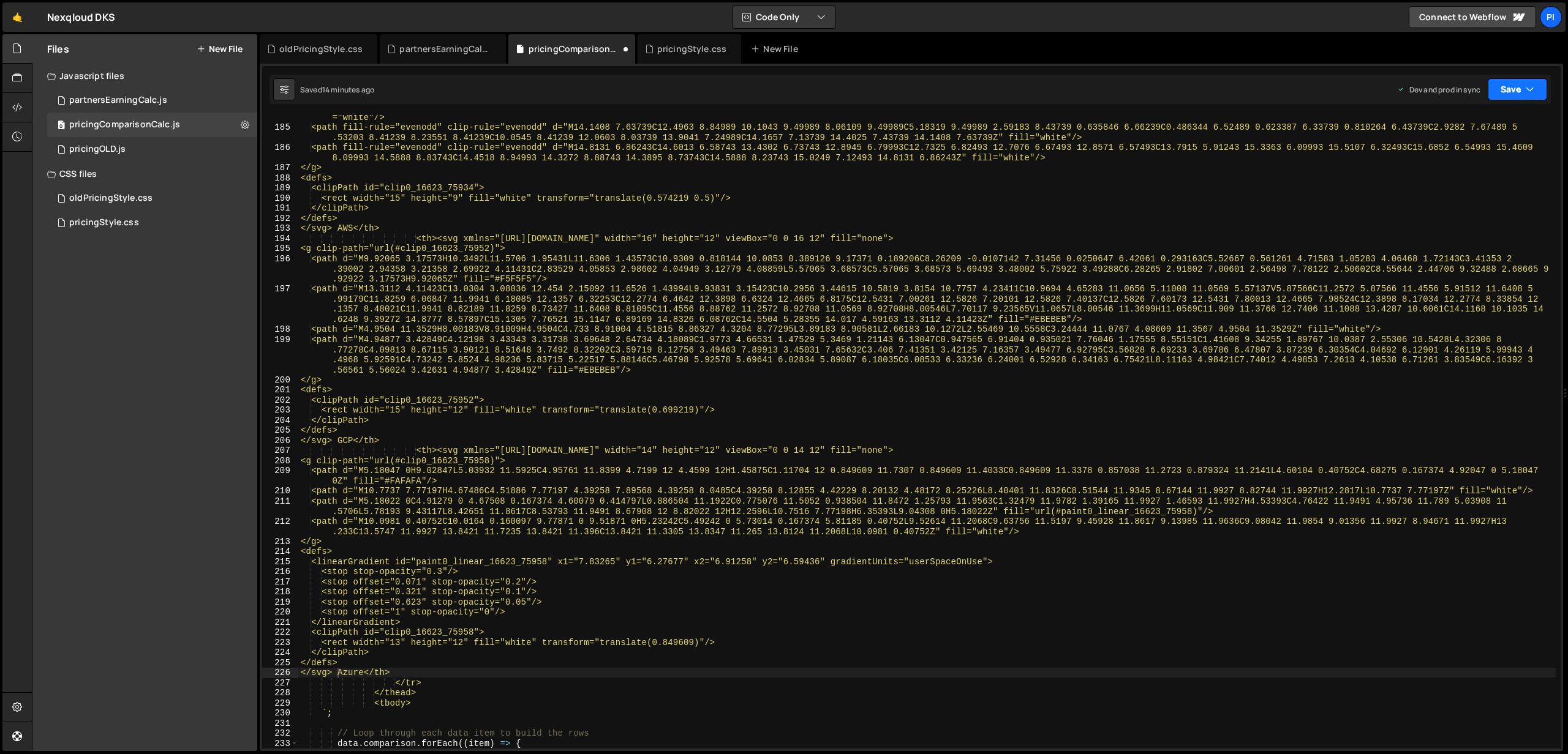
click at [1518, 92] on button "Save" at bounding box center [1517, 90] width 59 height 22
click at [1453, 165] on div "Saved 14 minutes ago" at bounding box center [1476, 172] width 127 height 15
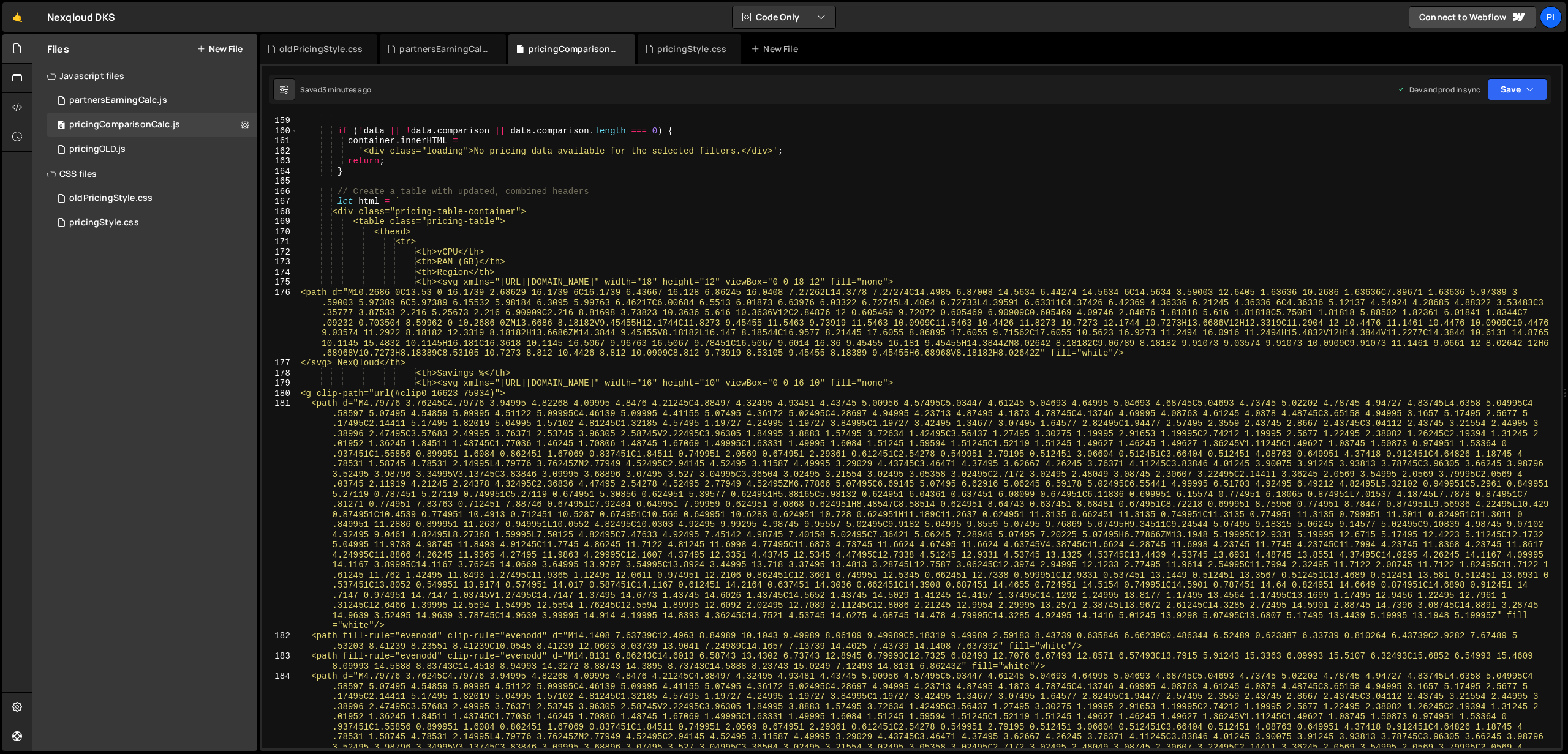
scroll to position [1595, 0]
click at [449, 284] on div "if ( ! container ) return ; if ( ! data || ! data . comparison || data . compar…" at bounding box center [926, 544] width 1257 height 876
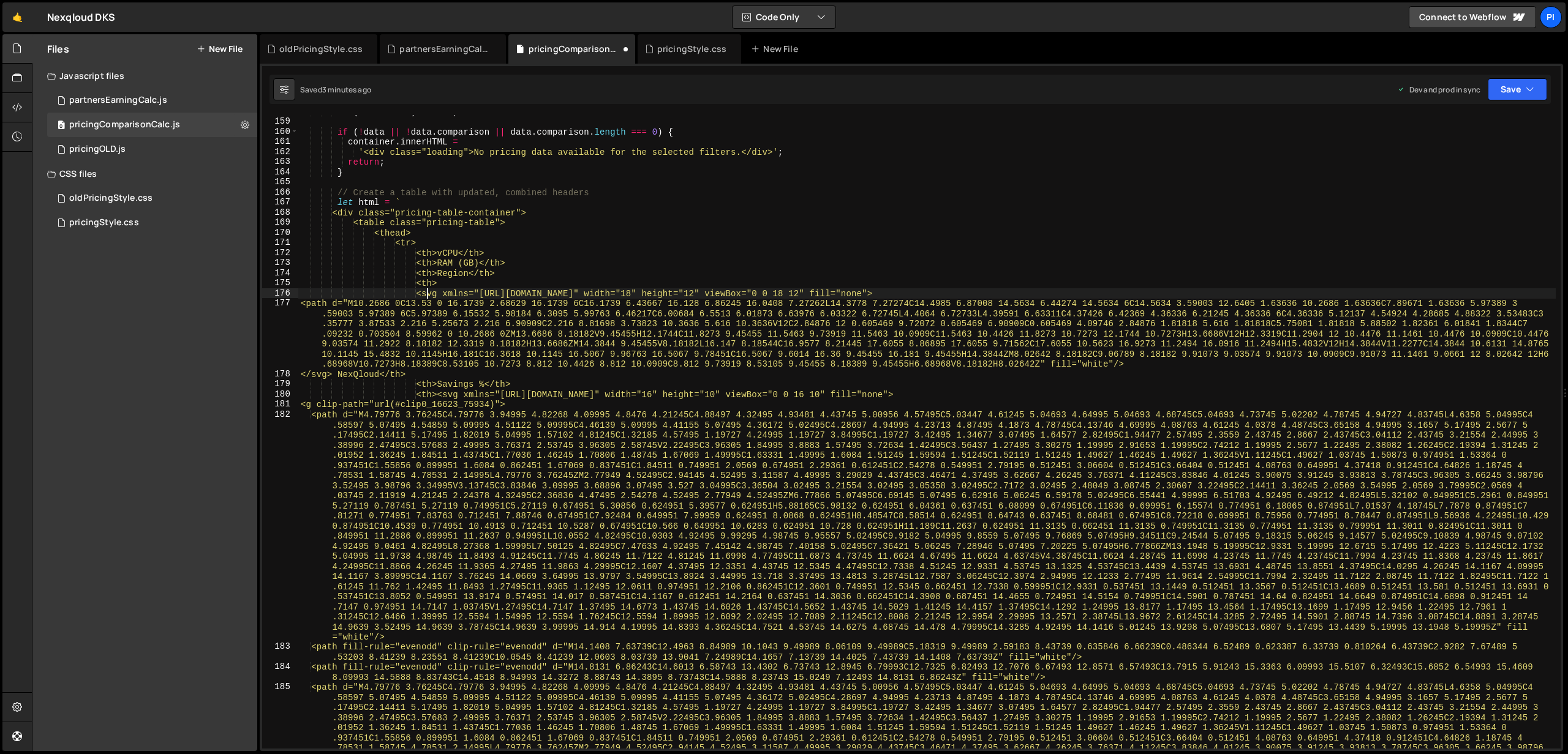
scroll to position [0, 8]
click at [483, 280] on div "if ( ! container ) return ; if ( ! data || ! data . comparison || data . compar…" at bounding box center [926, 544] width 1257 height 876
type textarea "<th><div></div>"
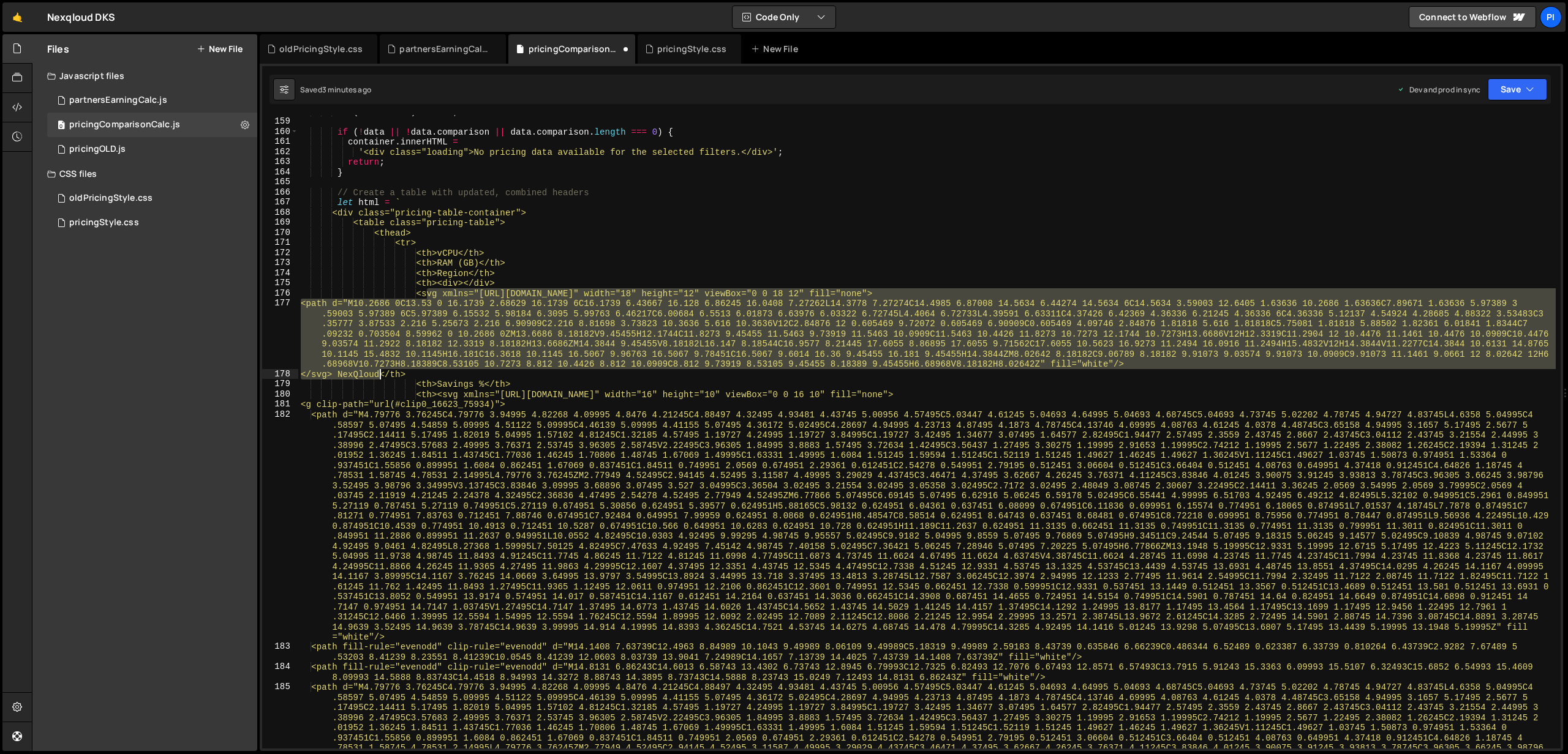
drag, startPoint x: 429, startPoint y: 297, endPoint x: 381, endPoint y: 371, distance: 88.2
click at [379, 374] on div "if ( ! container ) return ; if ( ! data || ! data . comparison || data . compar…" at bounding box center [926, 544] width 1257 height 876
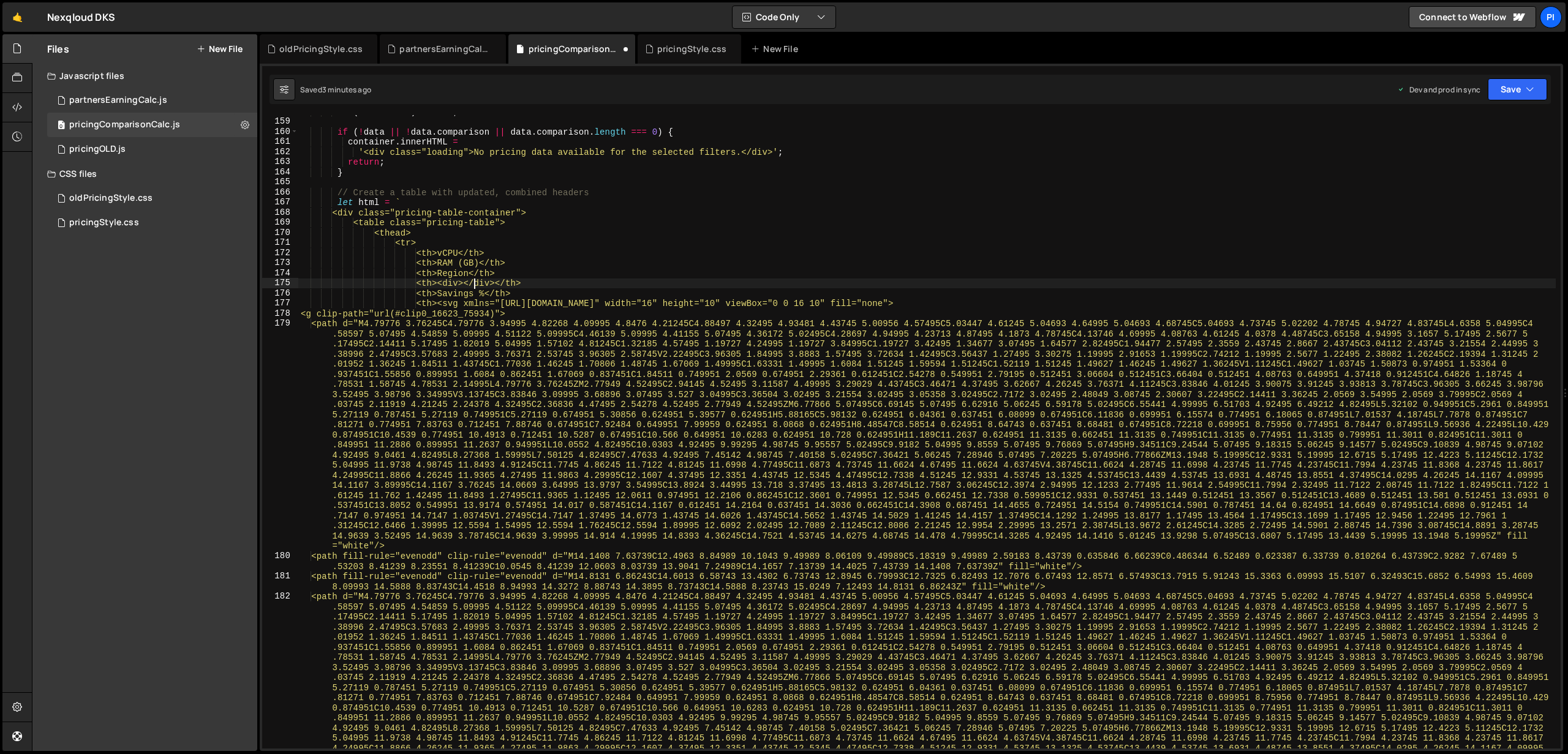
paste textarea "</svg> NexQloud"
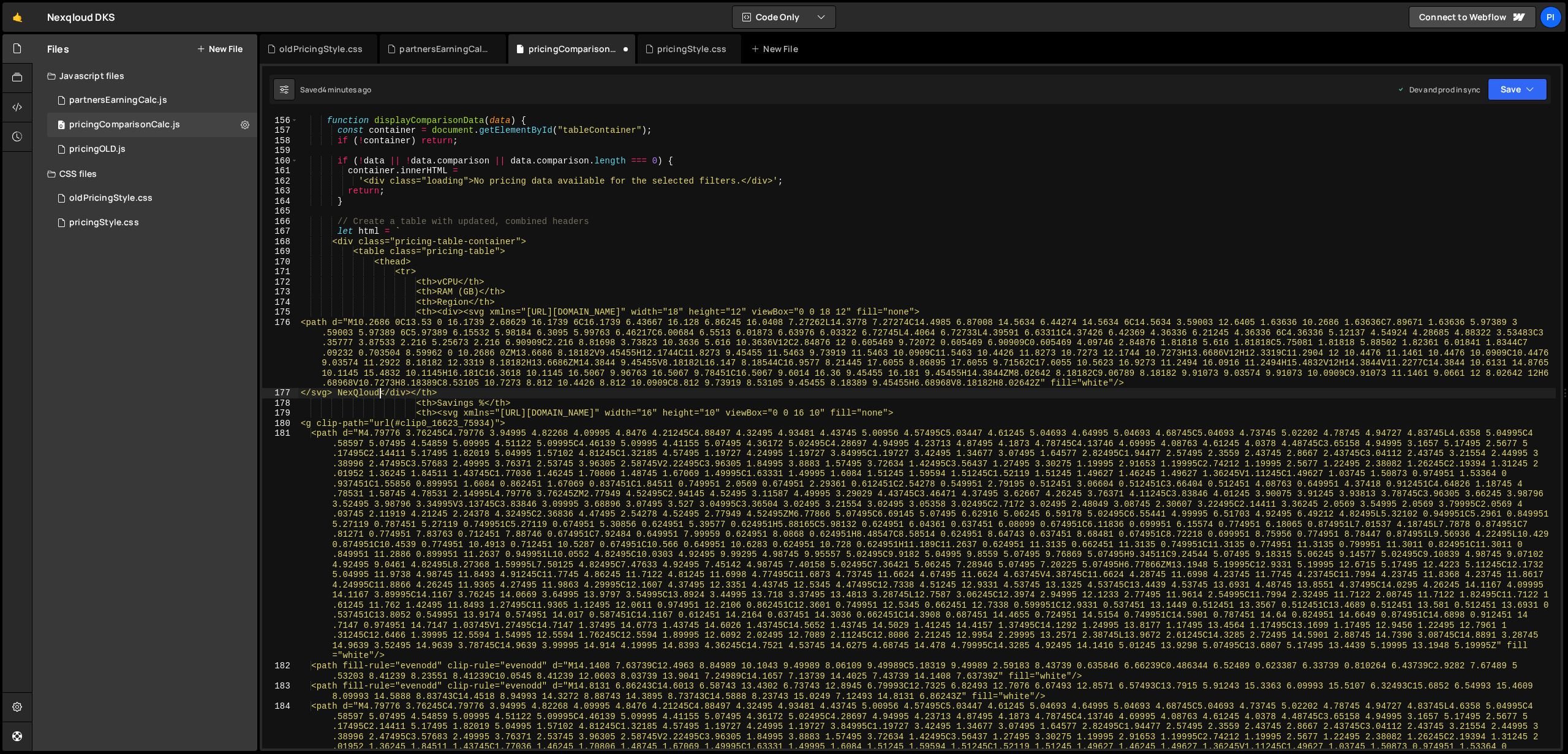
scroll to position [1555, 0]
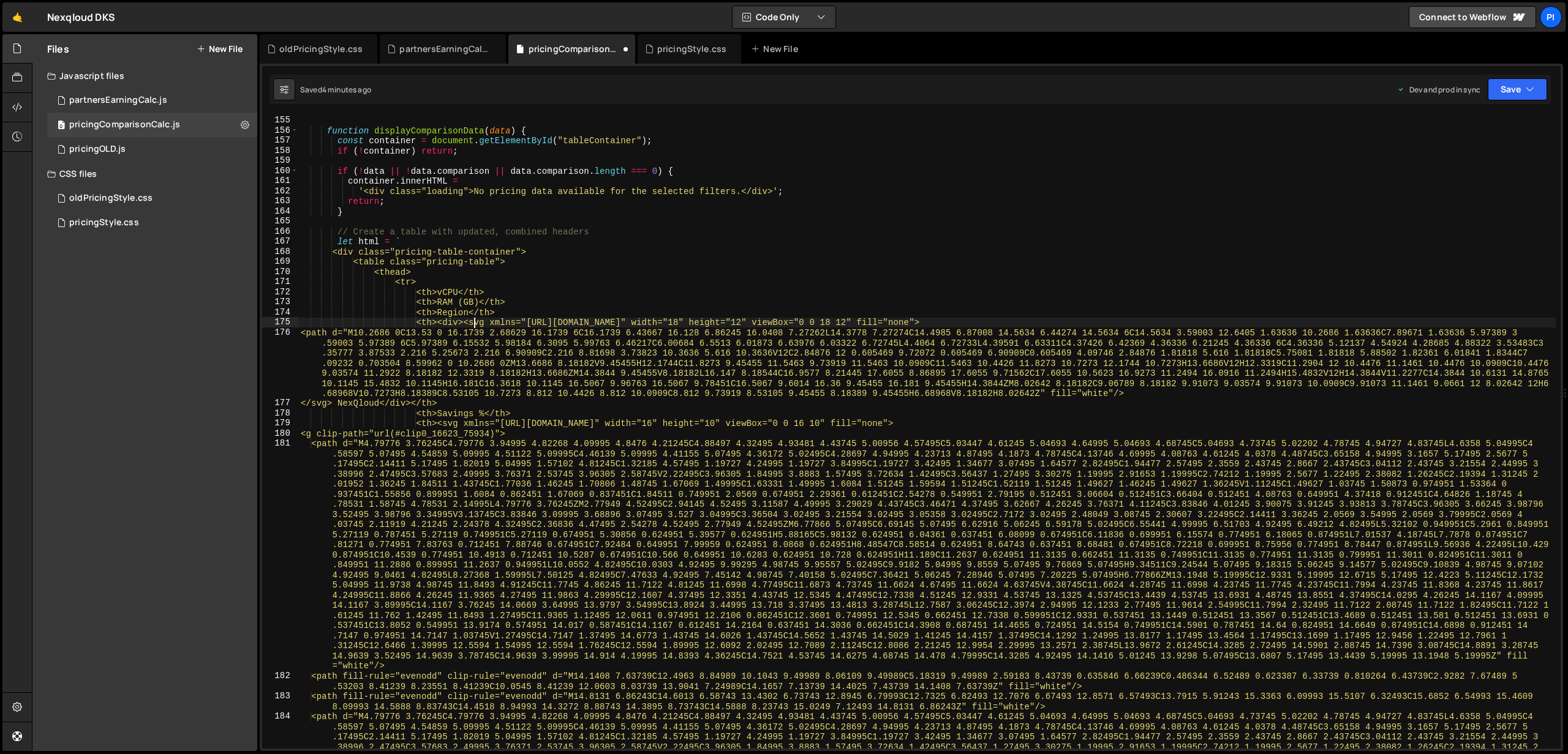
click at [472, 322] on div "// ================================================================ function di…" at bounding box center [926, 543] width 1257 height 876
click at [470, 323] on div "// ================================================================ function di…" at bounding box center [926, 543] width 1257 height 876
type textarea "<th><div class="col-head-wrapper"><svg xmlns="[URL][DOMAIN_NAME]" width="18" he…"
click at [1496, 96] on button "Save" at bounding box center [1517, 90] width 59 height 22
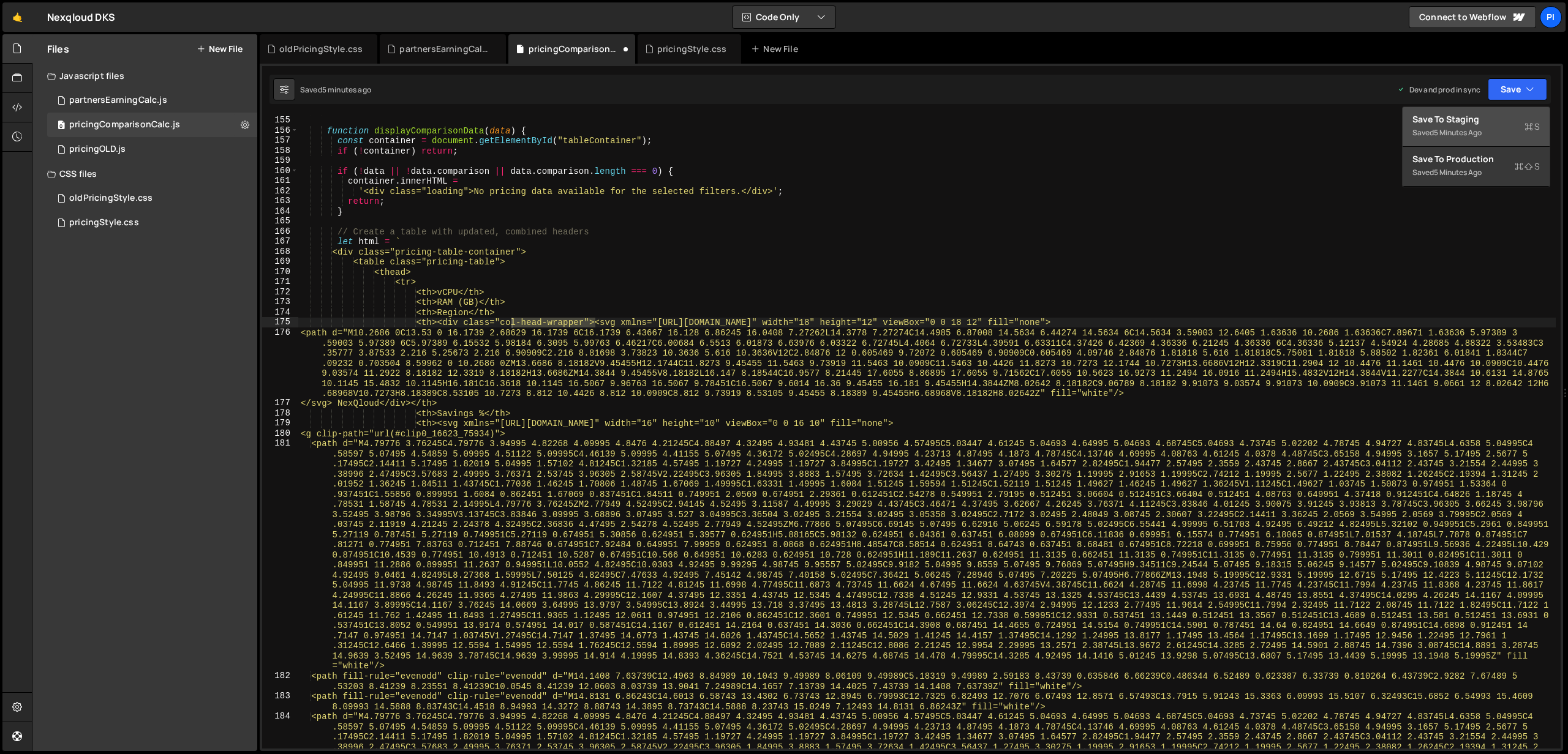
click at [1468, 122] on div "Save to Staging S" at bounding box center [1476, 120] width 127 height 13
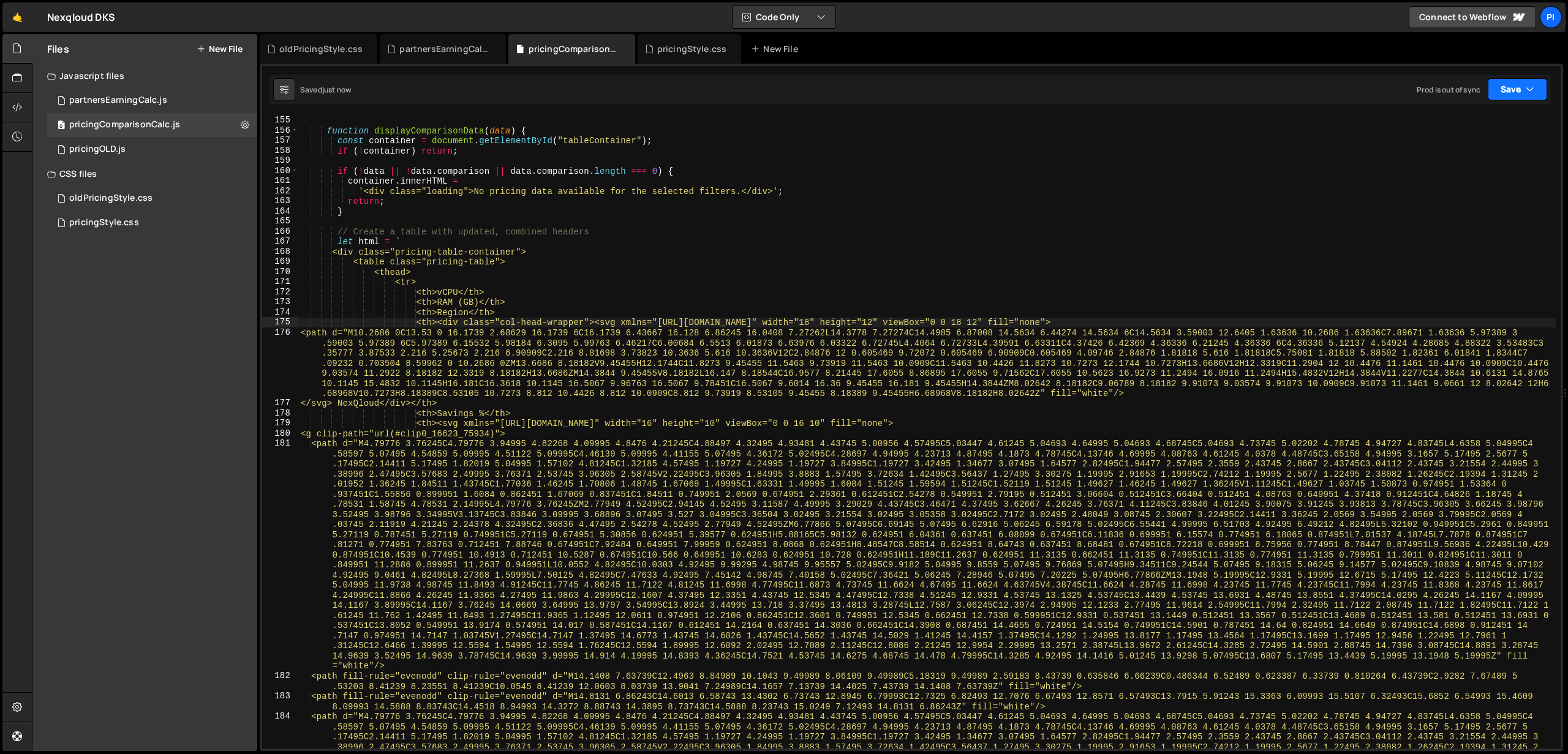
click at [1532, 92] on icon "button" at bounding box center [1530, 90] width 8 height 13
click at [1490, 151] on button "Save to Production S Saved 5 minutes ago" at bounding box center [1476, 166] width 147 height 40
click at [112, 225] on div "pricingStyle.css" at bounding box center [104, 223] width 70 height 11
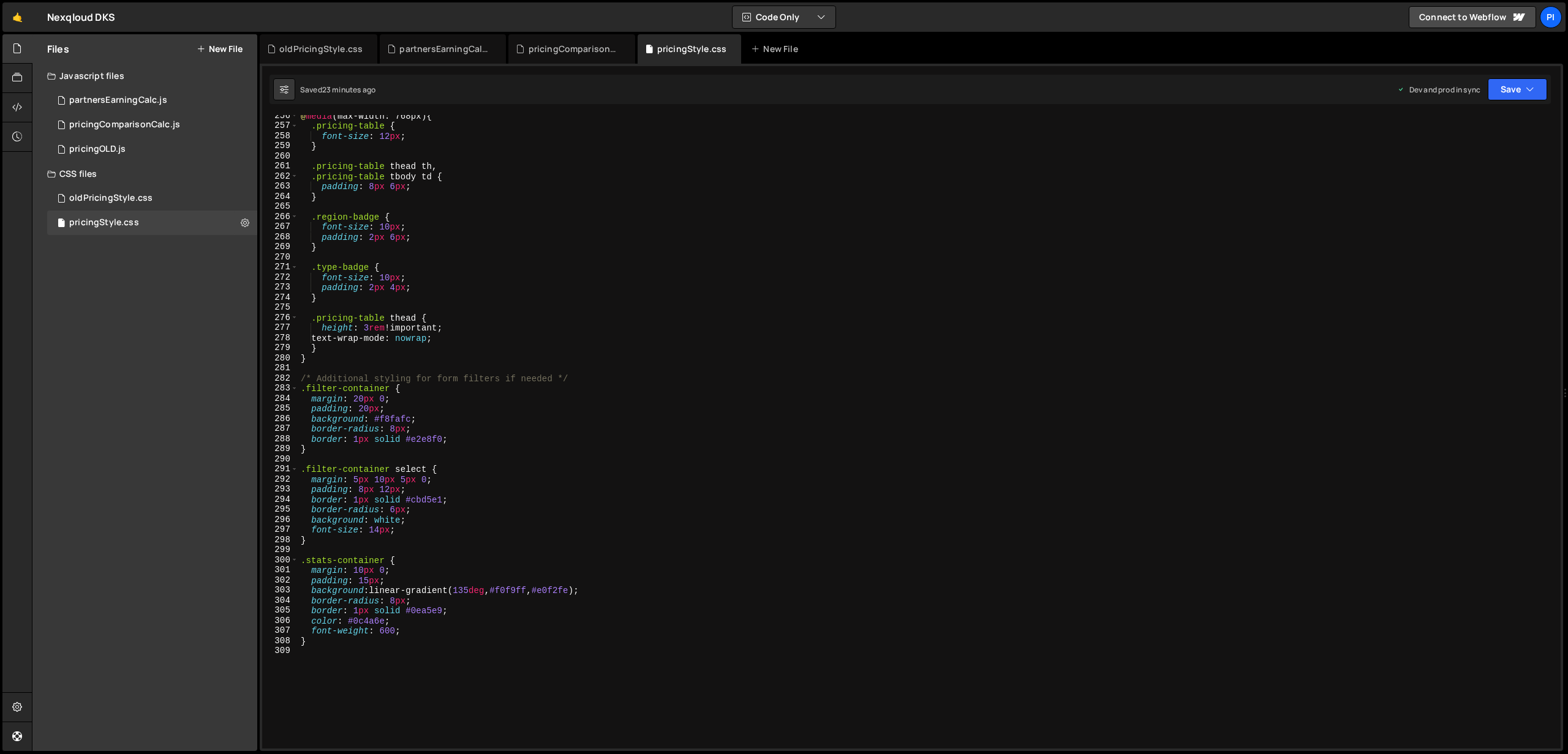
scroll to position [2800, 0]
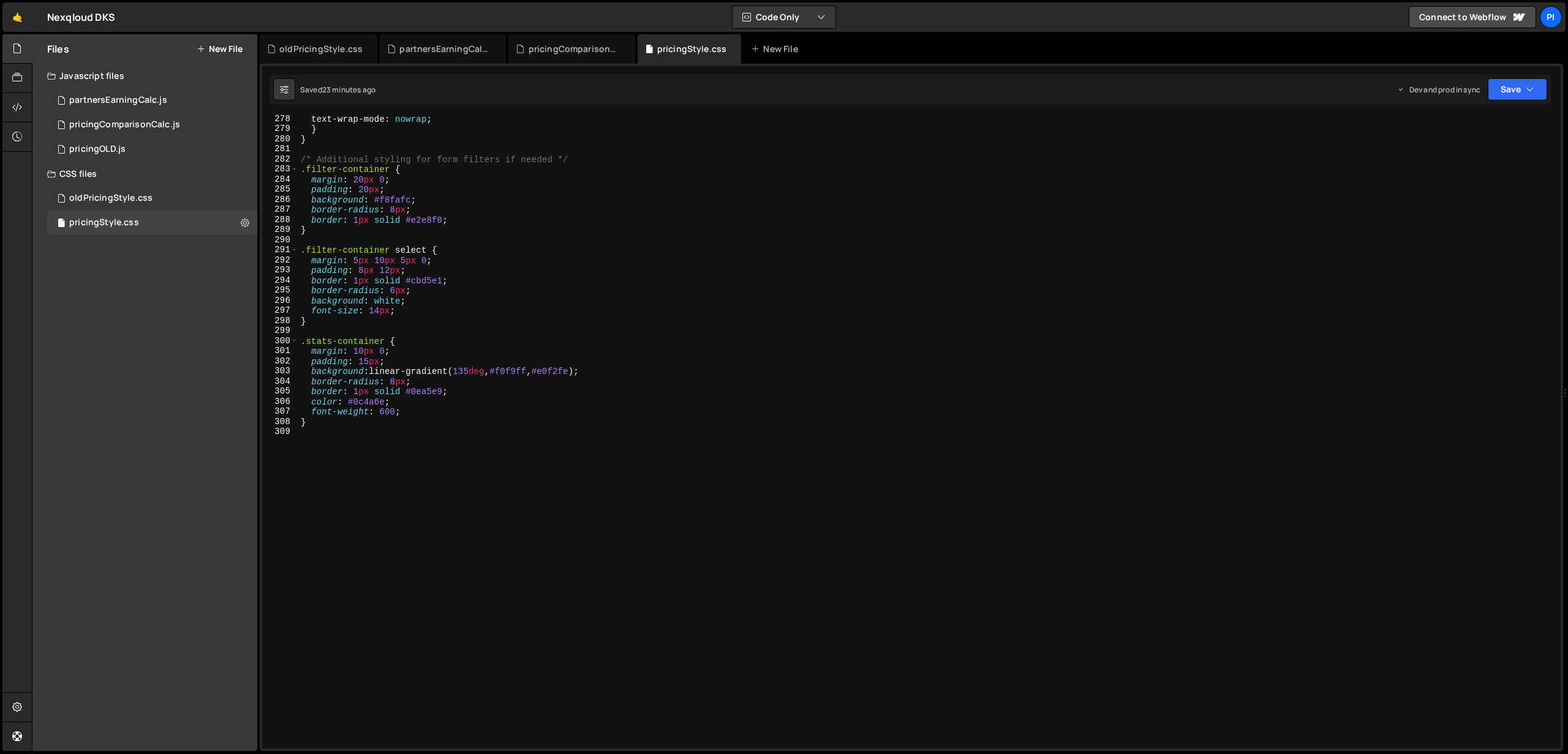
type textarea "}"
click at [324, 422] on div "text-wrap-mode : nowrap ; } } /* Additional styling for form filters if needed …" at bounding box center [926, 441] width 1257 height 654
type textarea ".col-head-wrapper {}"
paste textarea "gap: 4px;"
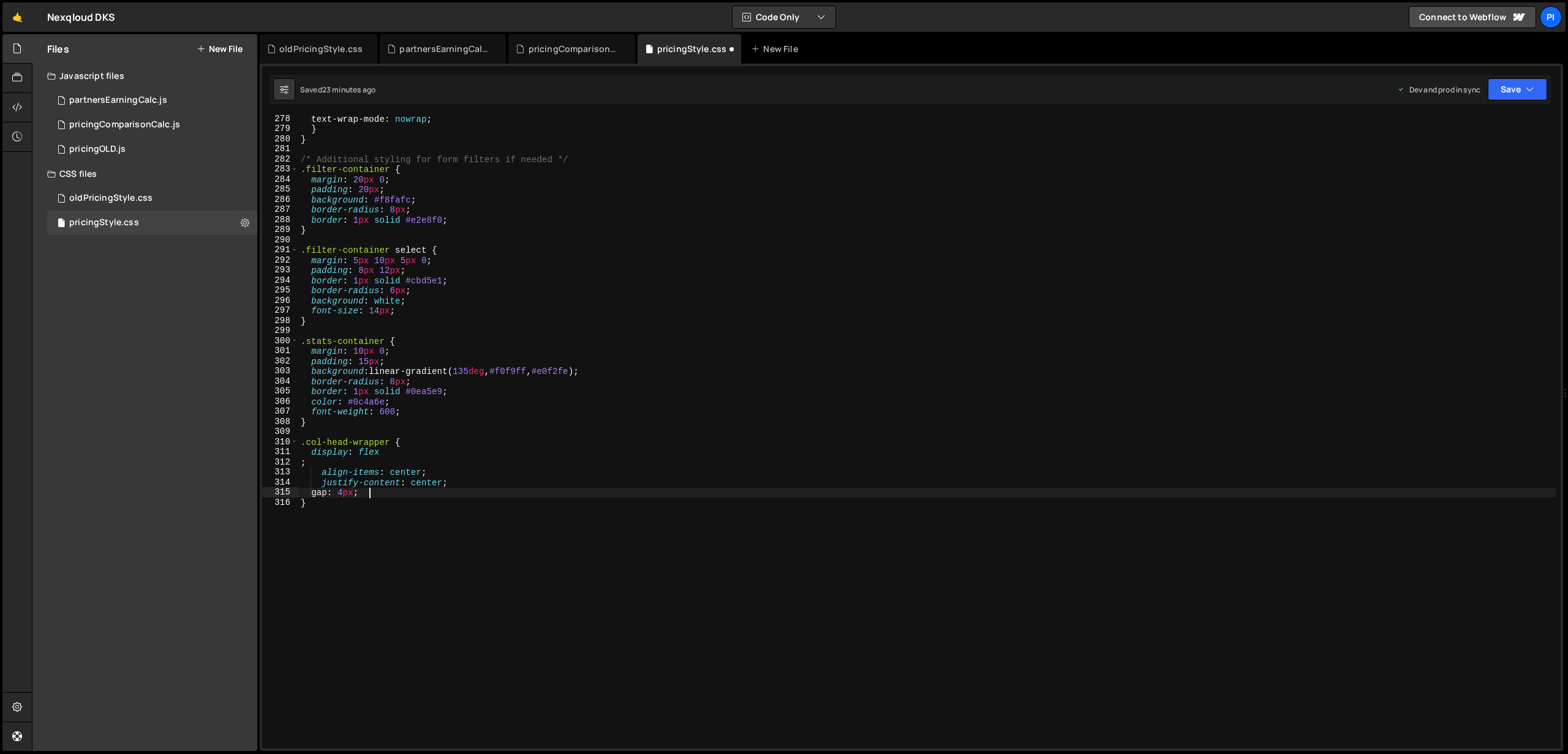
click at [302, 466] on div "text-wrap-mode : nowrap ; } } /* Additional styling for form filters if needed …" at bounding box center [926, 441] width 1257 height 654
click at [322, 465] on div "text-wrap-mode : nowrap ; } } /* Additional styling for form filters if needed …" at bounding box center [926, 432] width 1257 height 634
type textarea "gap: 4px;"
click at [1529, 99] on button "Save" at bounding box center [1517, 90] width 59 height 22
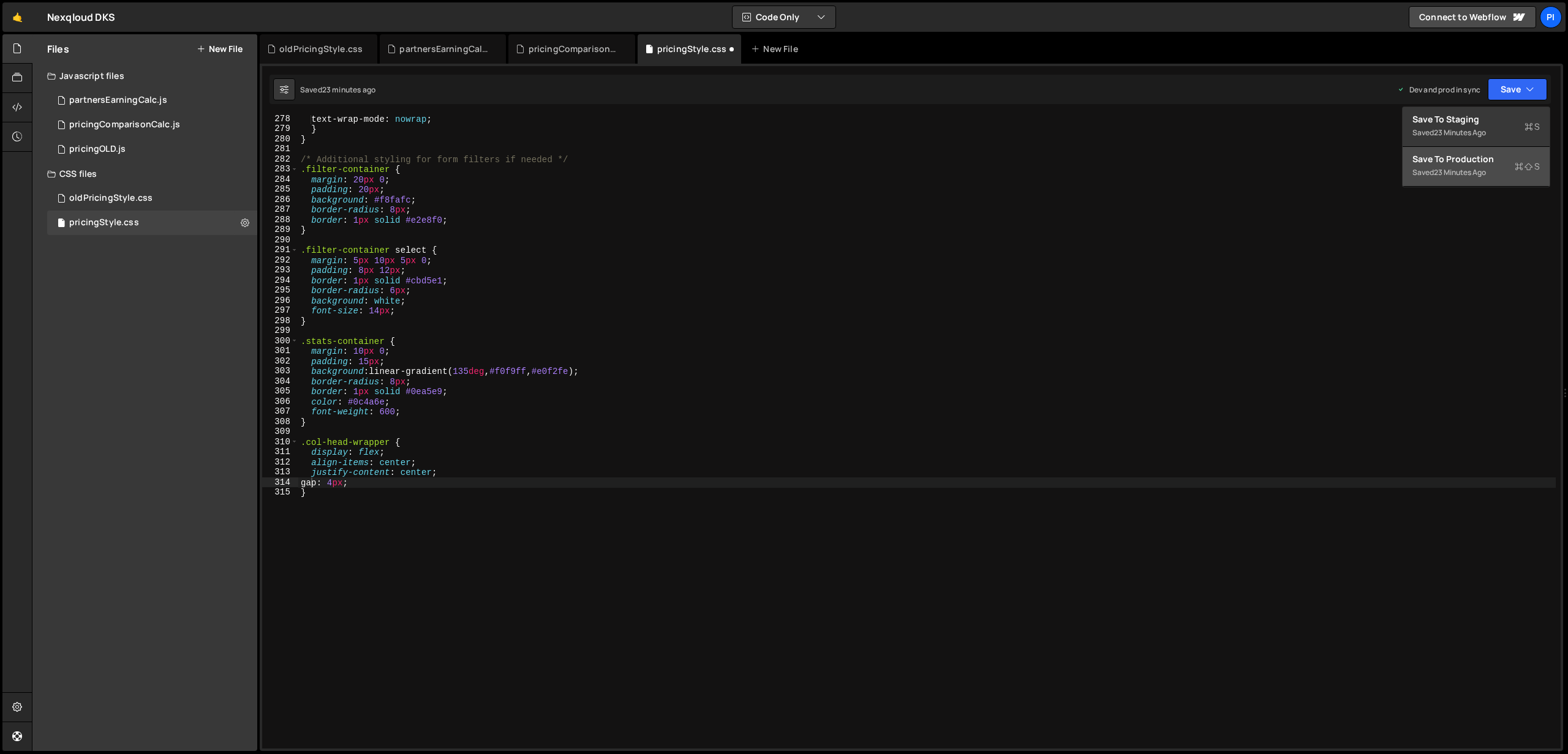
click at [1454, 169] on div "23 minutes ago" at bounding box center [1460, 172] width 52 height 10
click at [148, 124] on div "pricingComparisonCalc.js" at bounding box center [125, 125] width 111 height 11
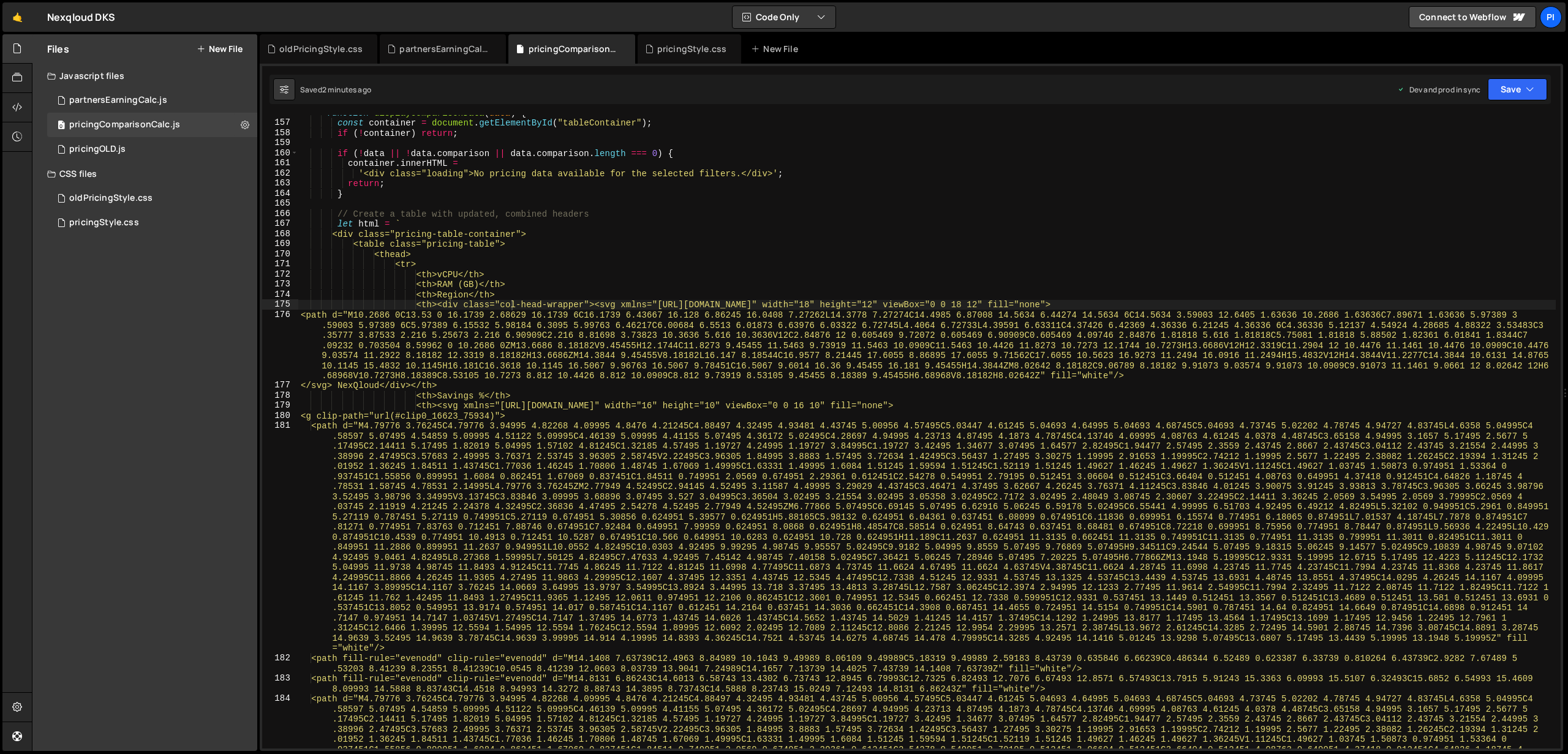
scroll to position [1573, 0]
drag, startPoint x: 448, startPoint y: 304, endPoint x: 603, endPoint y: 302, distance: 155.0
click at [603, 302] on div "function displayComparisonData ( data ) { const container = document . getEleme…" at bounding box center [926, 546] width 1257 height 876
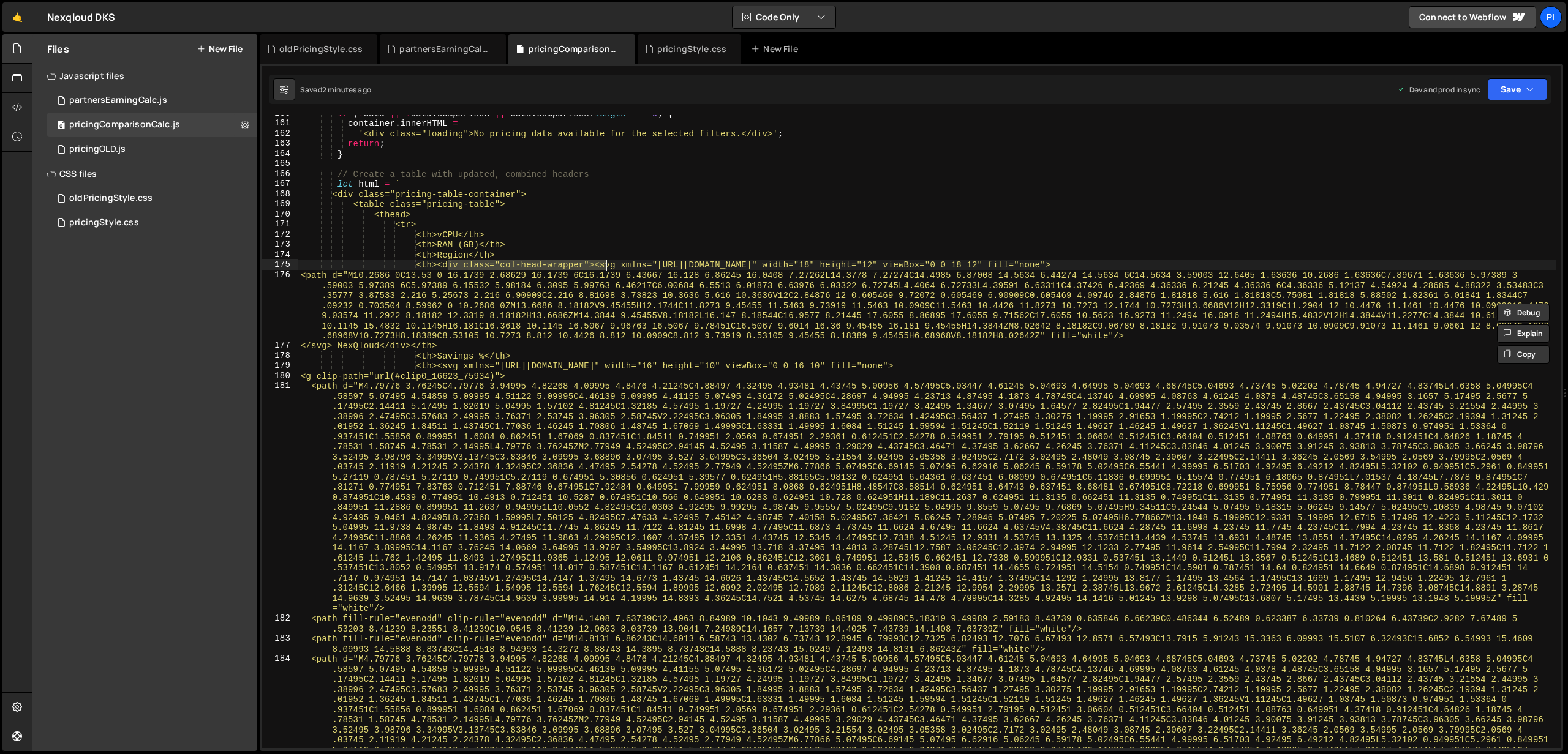
scroll to position [1613, 0]
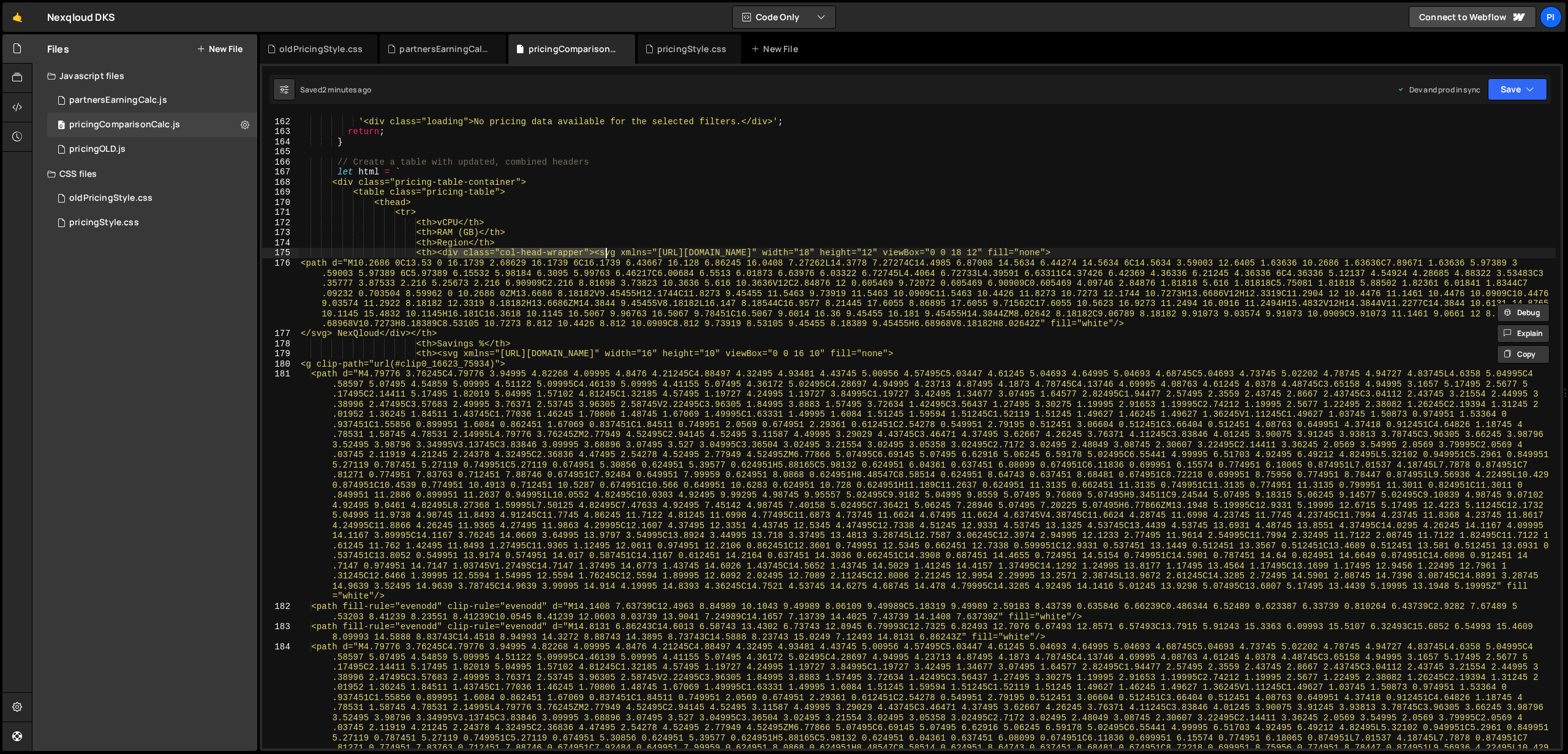
click at [449, 355] on div "container . innerHTML = '<div class="loading">No pricing data available for the…" at bounding box center [926, 544] width 1257 height 876
paste textarea "div class="col-head-wrapper"><"
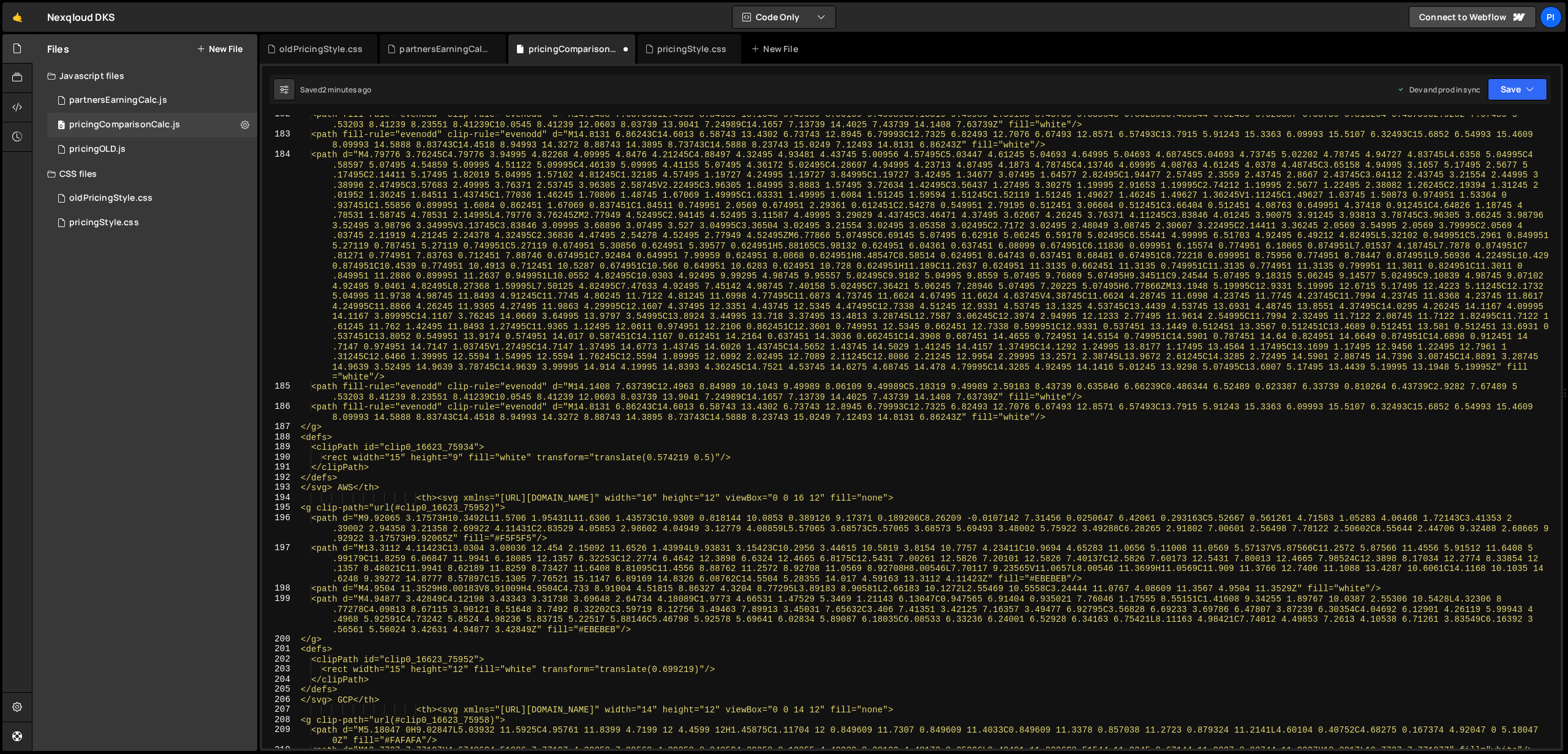
scroll to position [2117, 0]
click at [357, 483] on div "<path fill-rule="evenodd" clip-rule="evenodd" d="M14.1408 7.63739C12.4963 8.849…" at bounding box center [926, 441] width 1257 height 664
click at [351, 486] on div "<path fill-rule="evenodd" clip-rule="evenodd" d="M14.1408 7.63739C12.4963 8.849…" at bounding box center [926, 441] width 1257 height 664
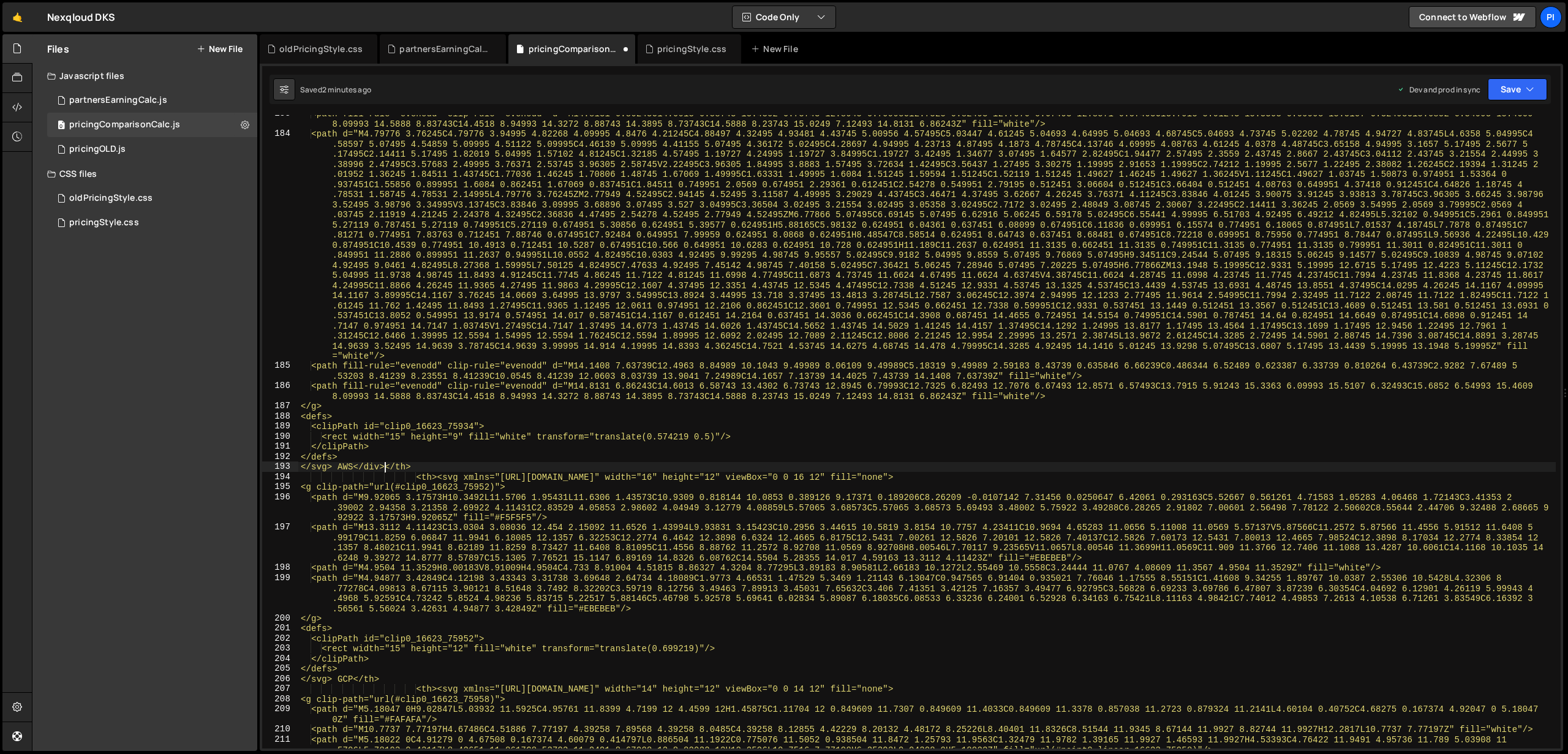
scroll to position [2145, 0]
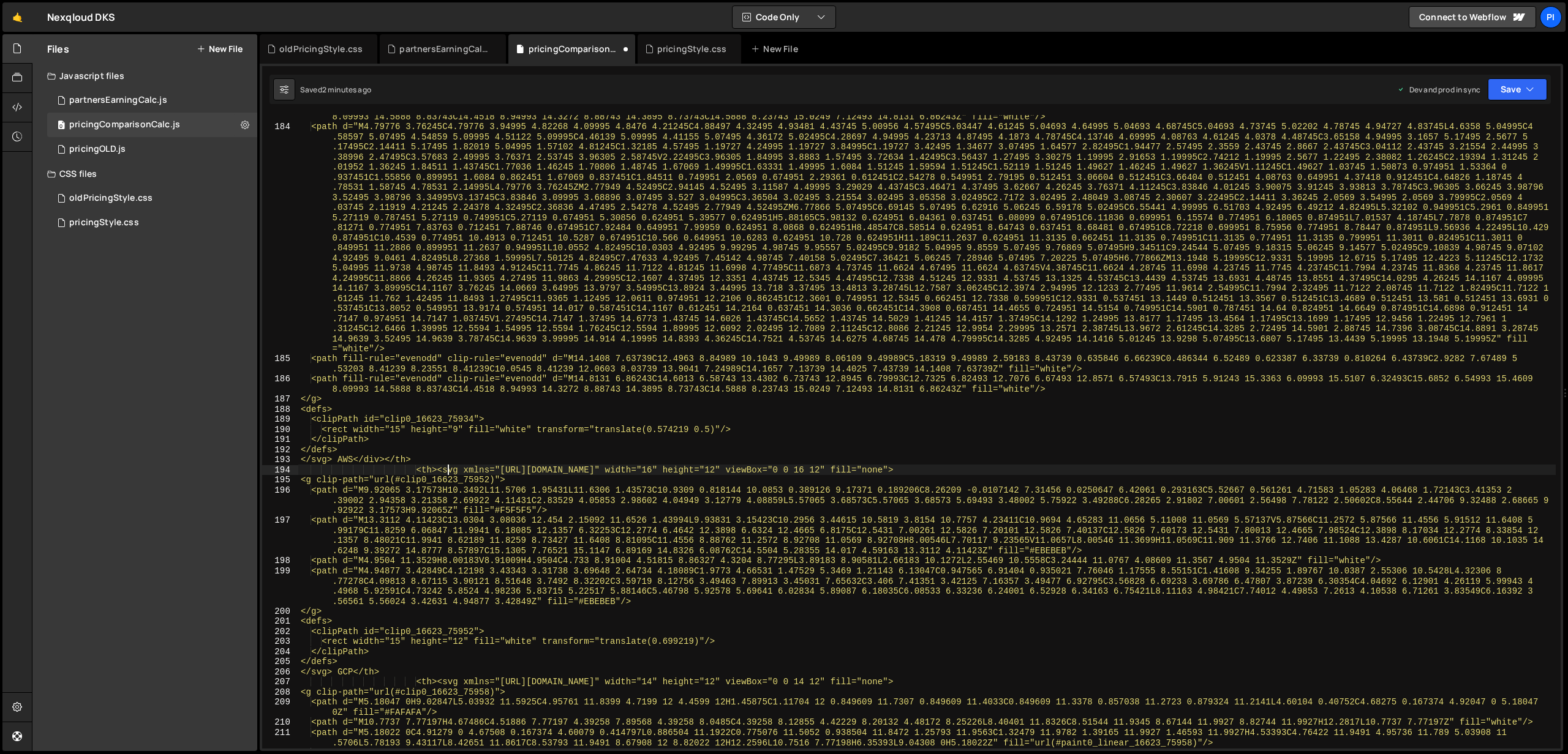
click at [450, 473] on div "<path fill-rule="evenodd" clip-rule="evenodd" d="M14.8131 6.86243C14.6013 6.587…" at bounding box center [926, 438] width 1257 height 674
paste textarea "div class="col-head-wrapper"><"
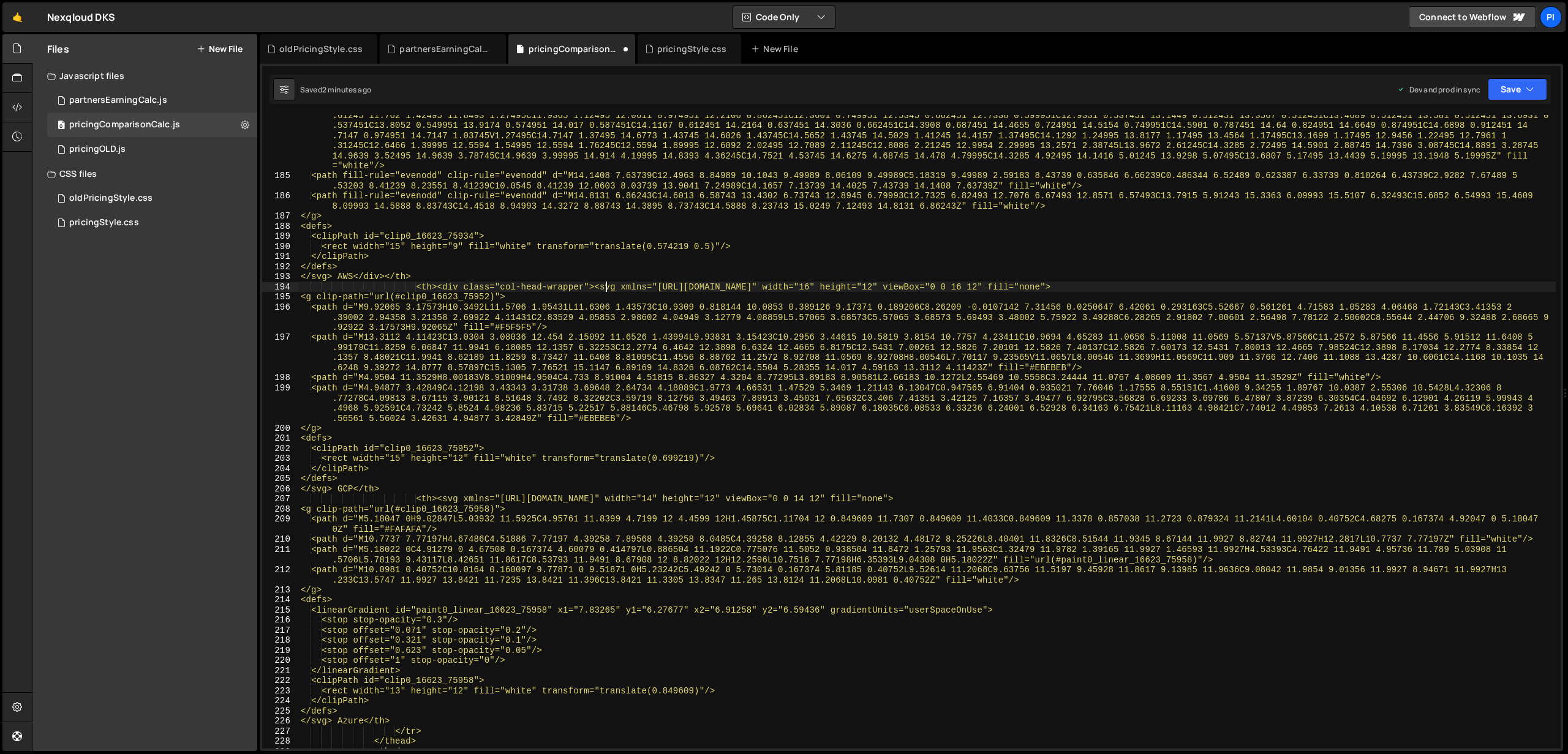
scroll to position [2328, 0]
click at [353, 490] on div "<path d="M4.79776 3.76245C4.79776 3.94995 4.82268 4.09995 4.8476 4.21245C4.8849…" at bounding box center [926, 376] width 1257 height 876
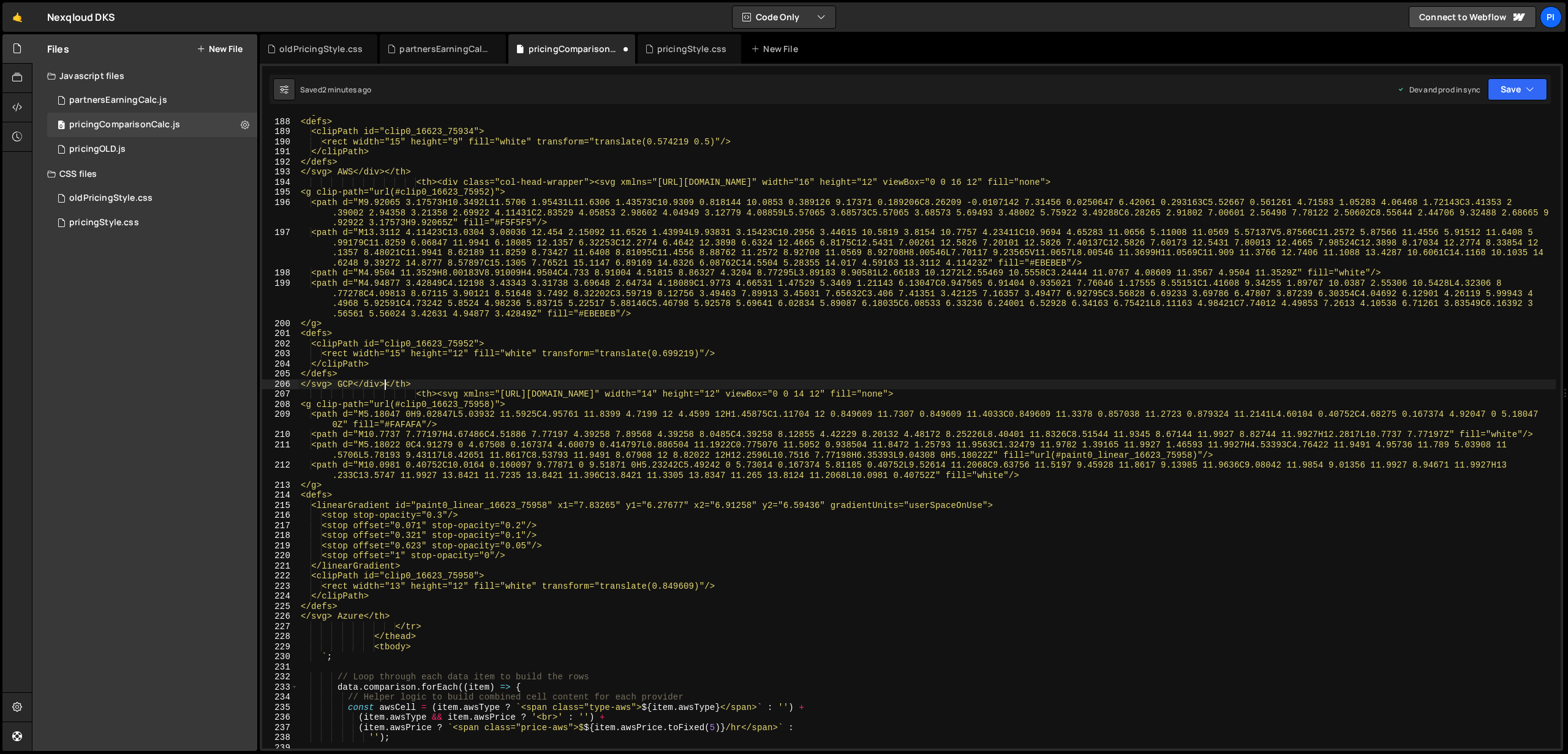
scroll to position [2433, 0]
click at [446, 392] on div "</g> <defs> <clipPath id="clip0_16623_75934"> <rect width="15" height="9" fill=…" at bounding box center [926, 433] width 1257 height 654
paste textarea "div class="col-head-wrapper"><"
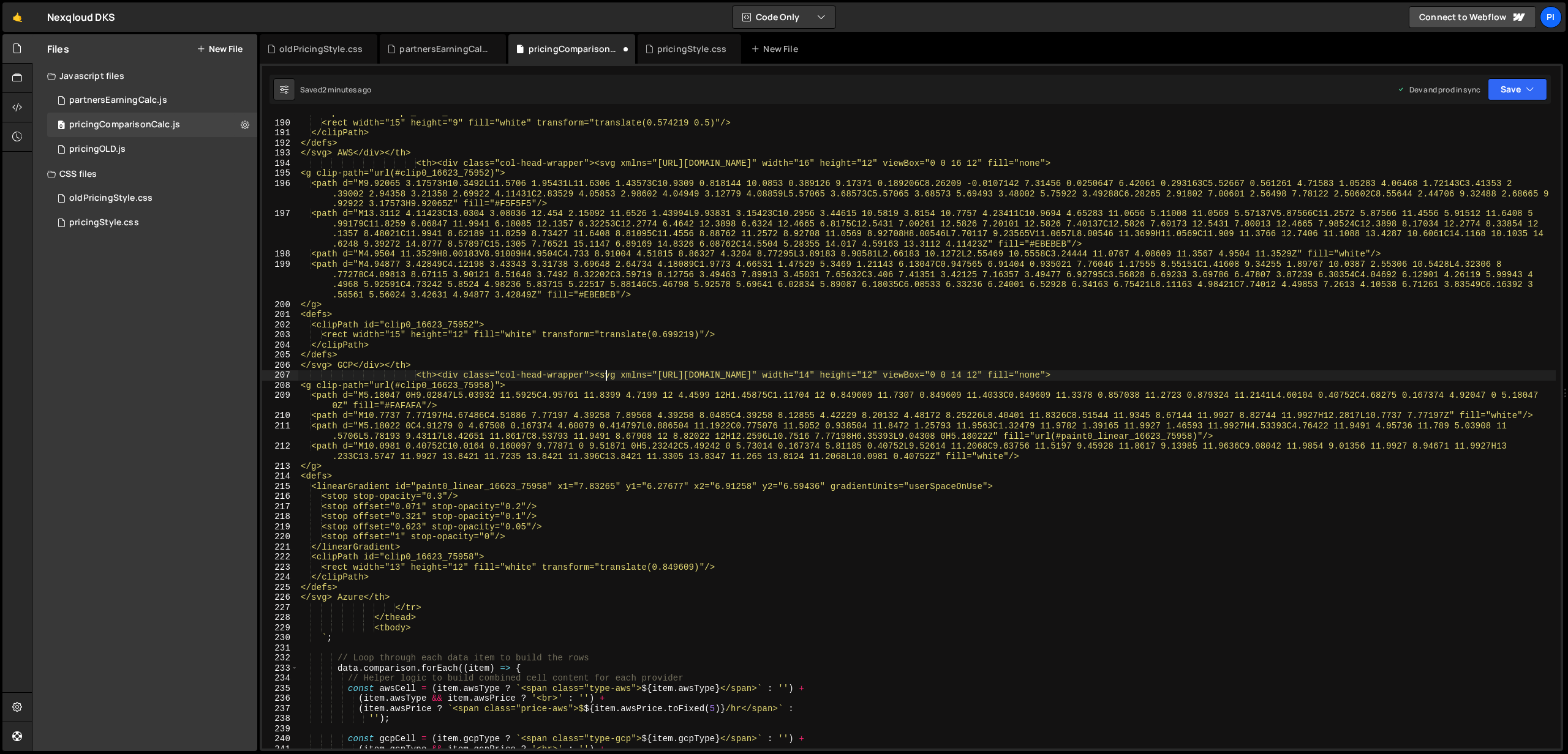
scroll to position [2452, 0]
click at [363, 599] on div "<clipPath id="clip0_16623_75934"> <rect width="15" height="9" fill="white" tran…" at bounding box center [926, 434] width 1257 height 654
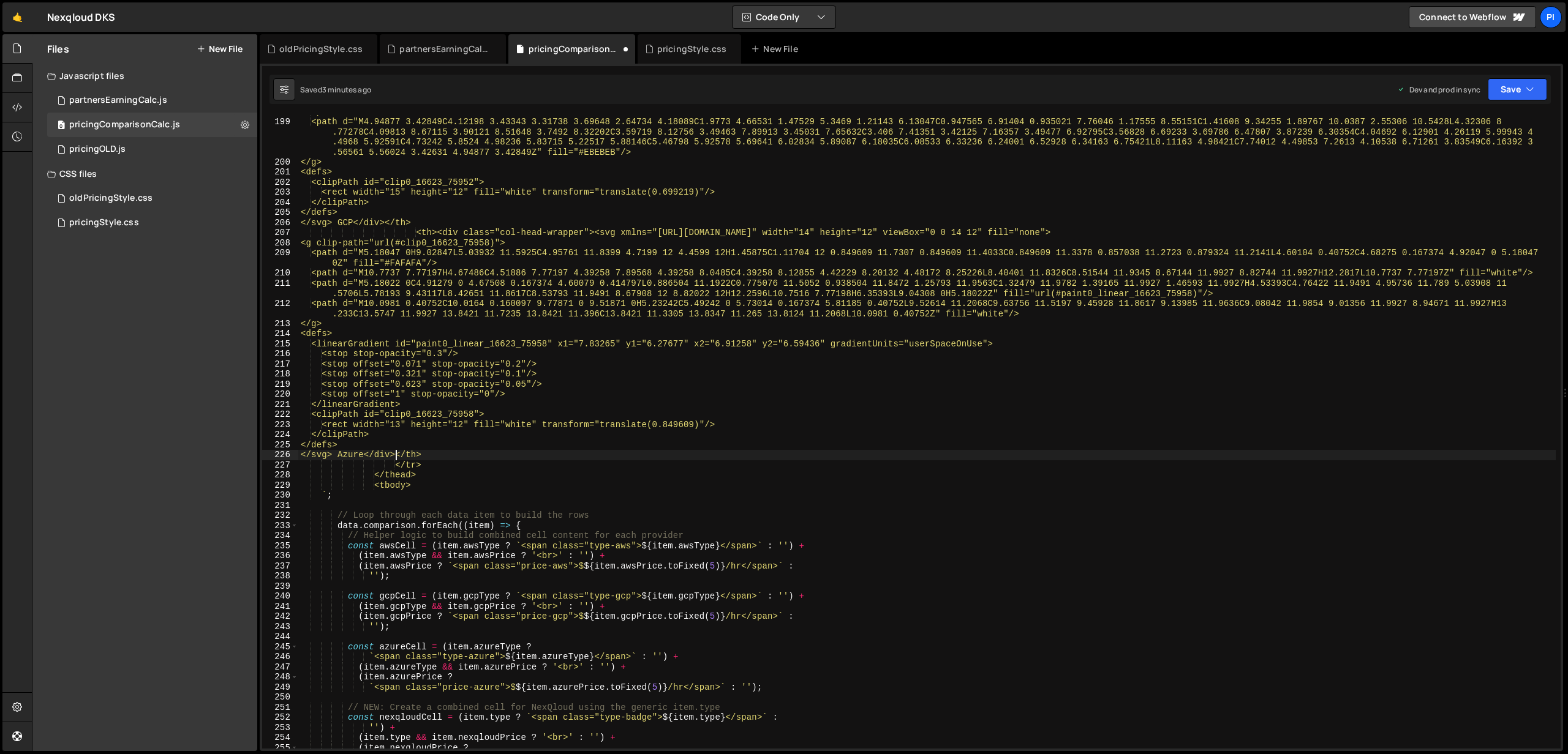
scroll to position [2594, 0]
type textarea "</svg> Azure</div></th>"
click at [1504, 83] on button "Save" at bounding box center [1517, 90] width 59 height 22
click at [1457, 179] on div "Saved 3 minutes ago" at bounding box center [1476, 172] width 127 height 15
